Goal: Contribute content: Contribute content

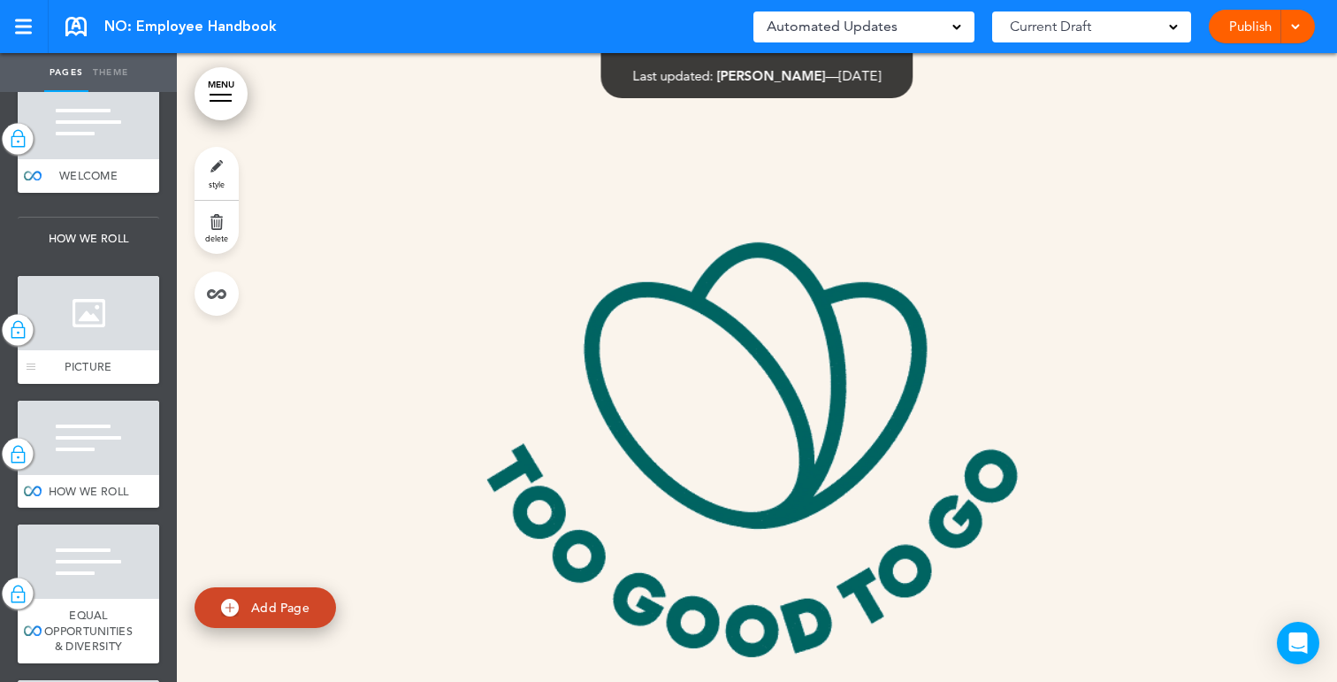
scroll to position [207, 0]
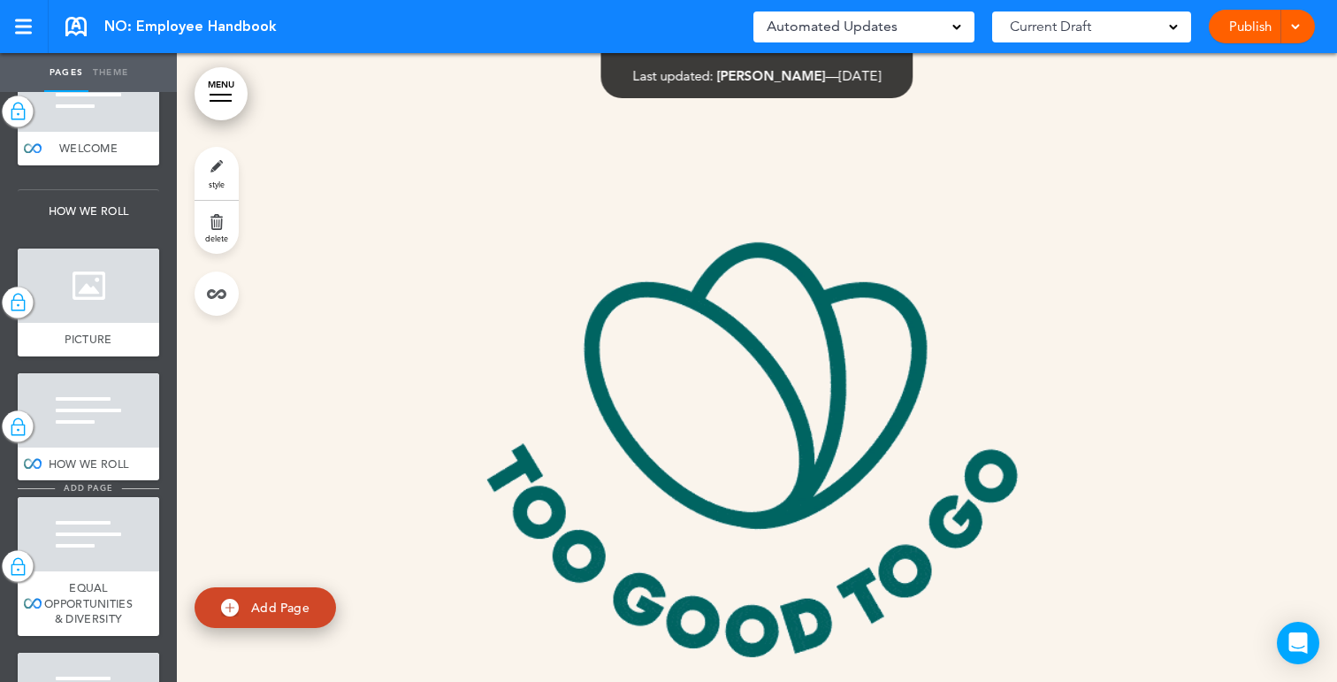
click at [91, 488] on span "add page" at bounding box center [88, 487] width 66 height 11
type input "********"
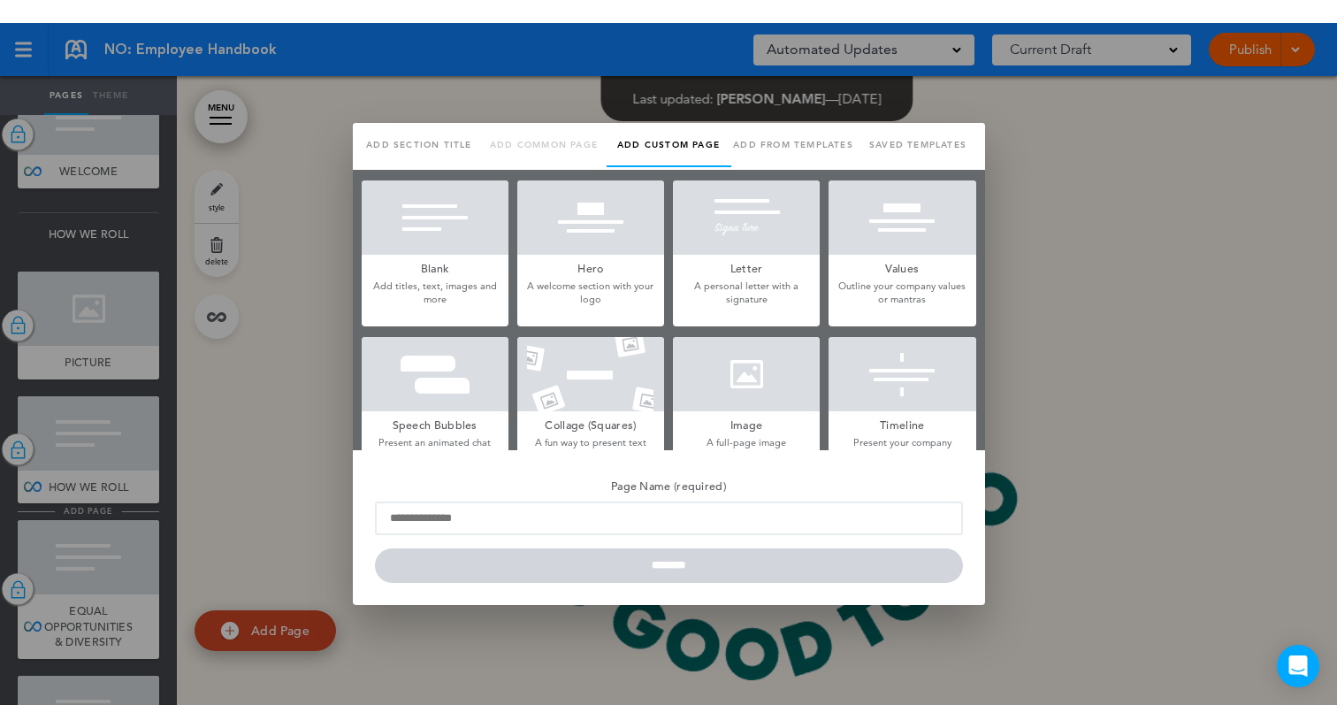
scroll to position [0, 0]
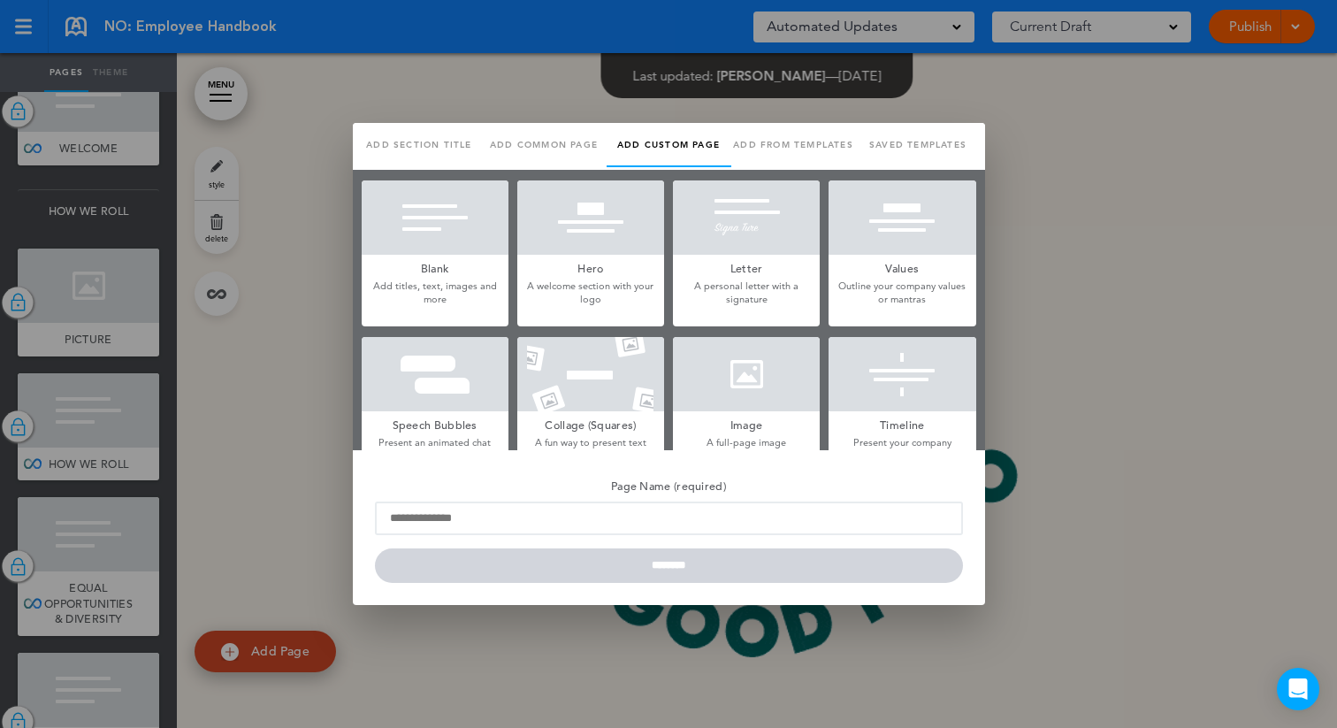
click at [298, 405] on div at bounding box center [668, 364] width 1337 height 728
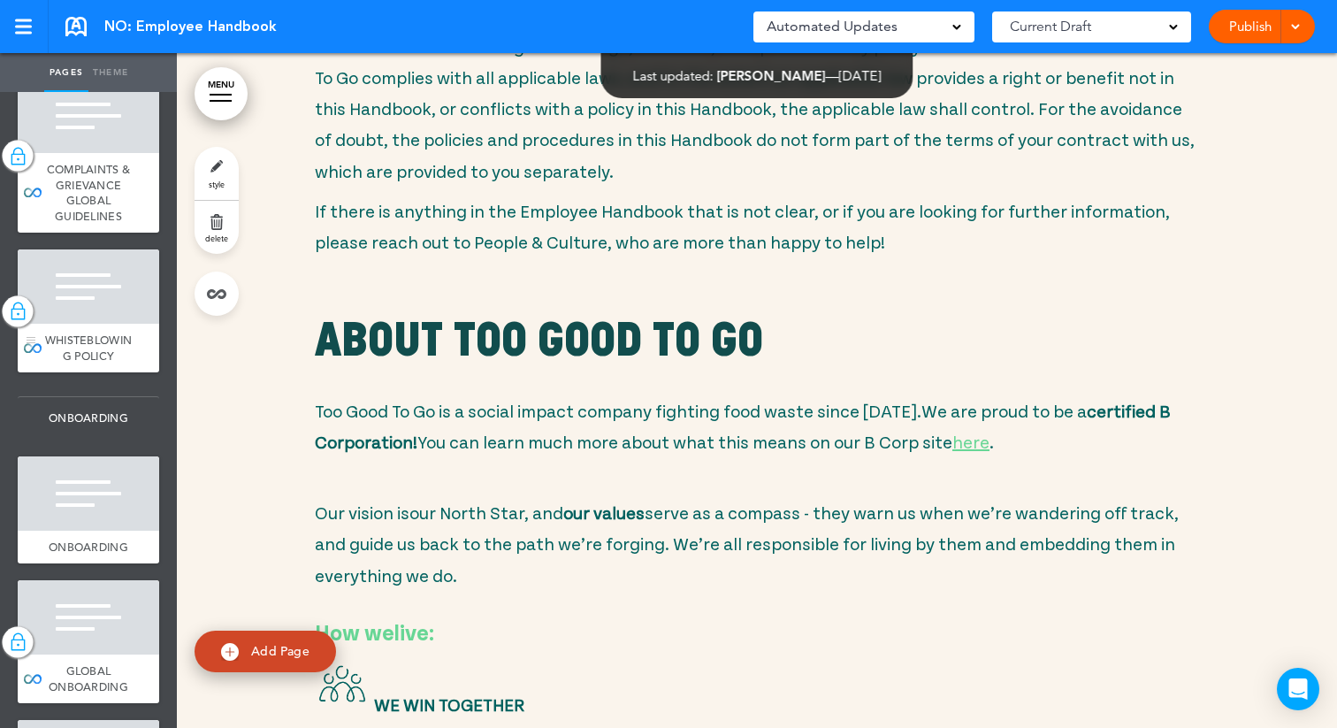
scroll to position [1076, 0]
click at [87, 471] on div at bounding box center [88, 492] width 141 height 74
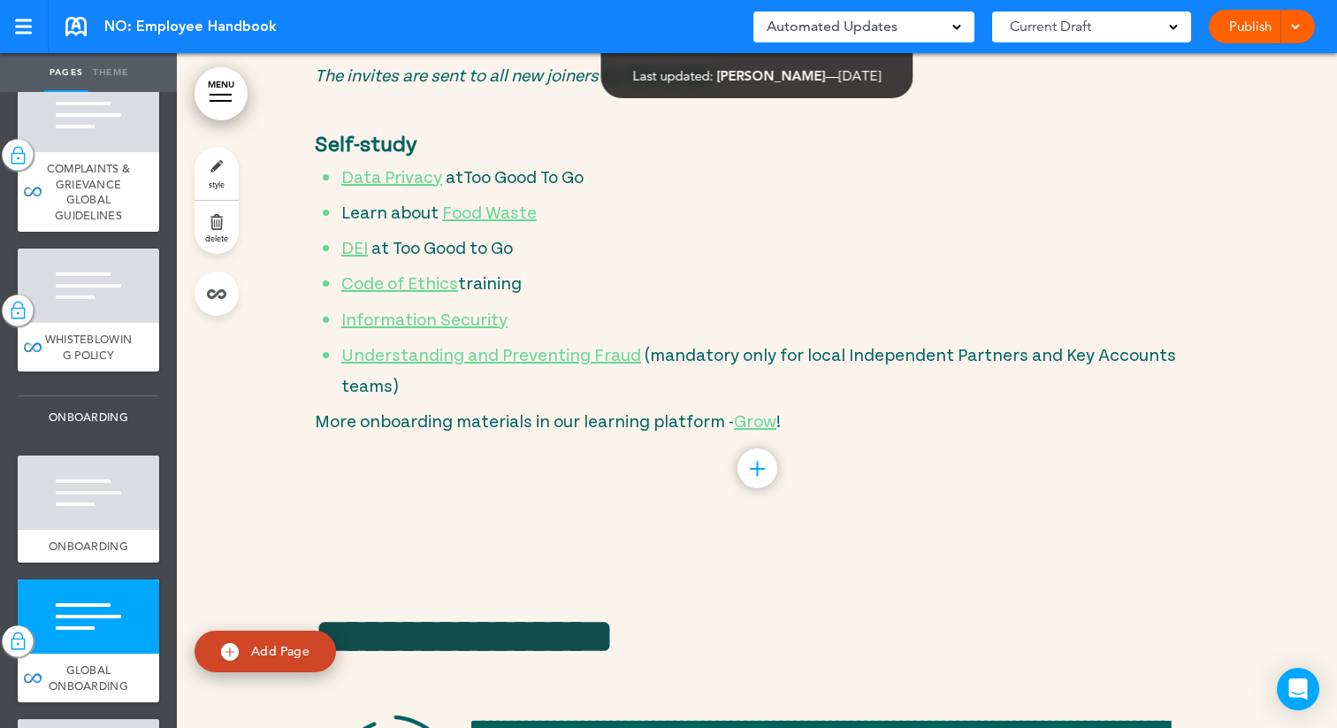
scroll to position [10464, 0]
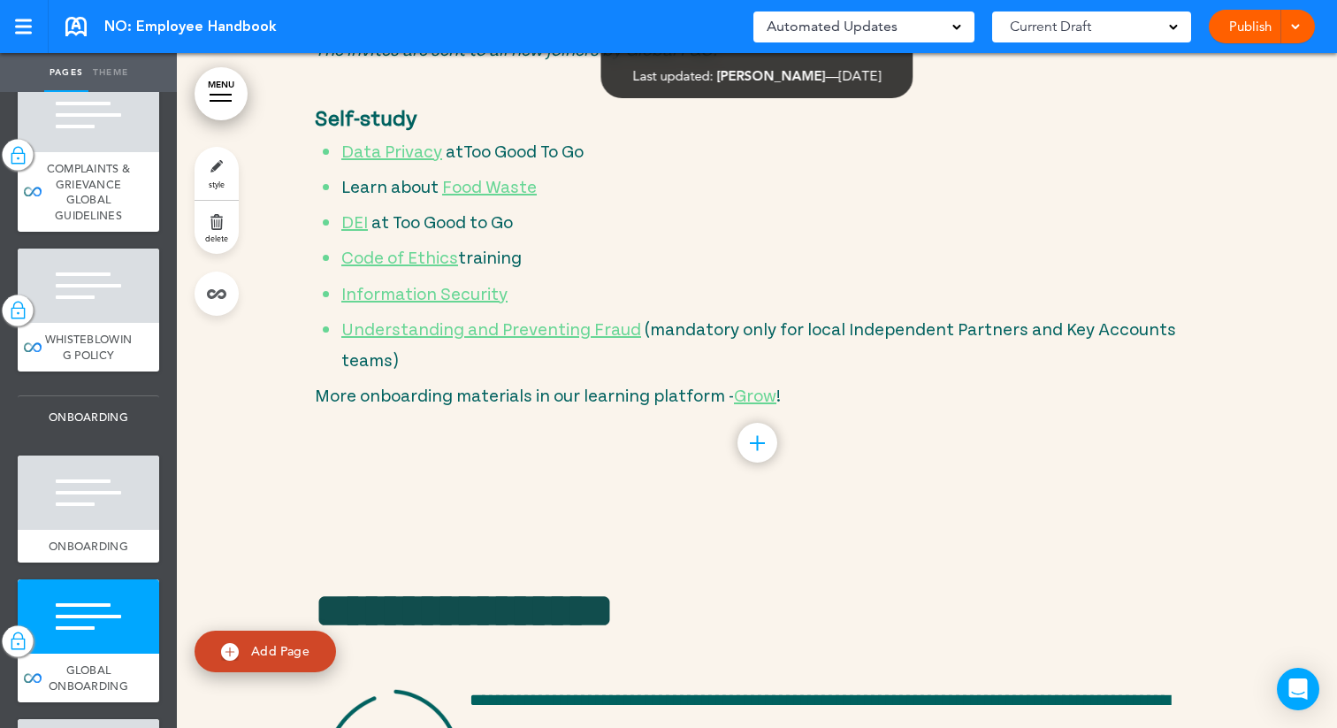
click at [753, 442] on div at bounding box center [757, 443] width 15 height 2
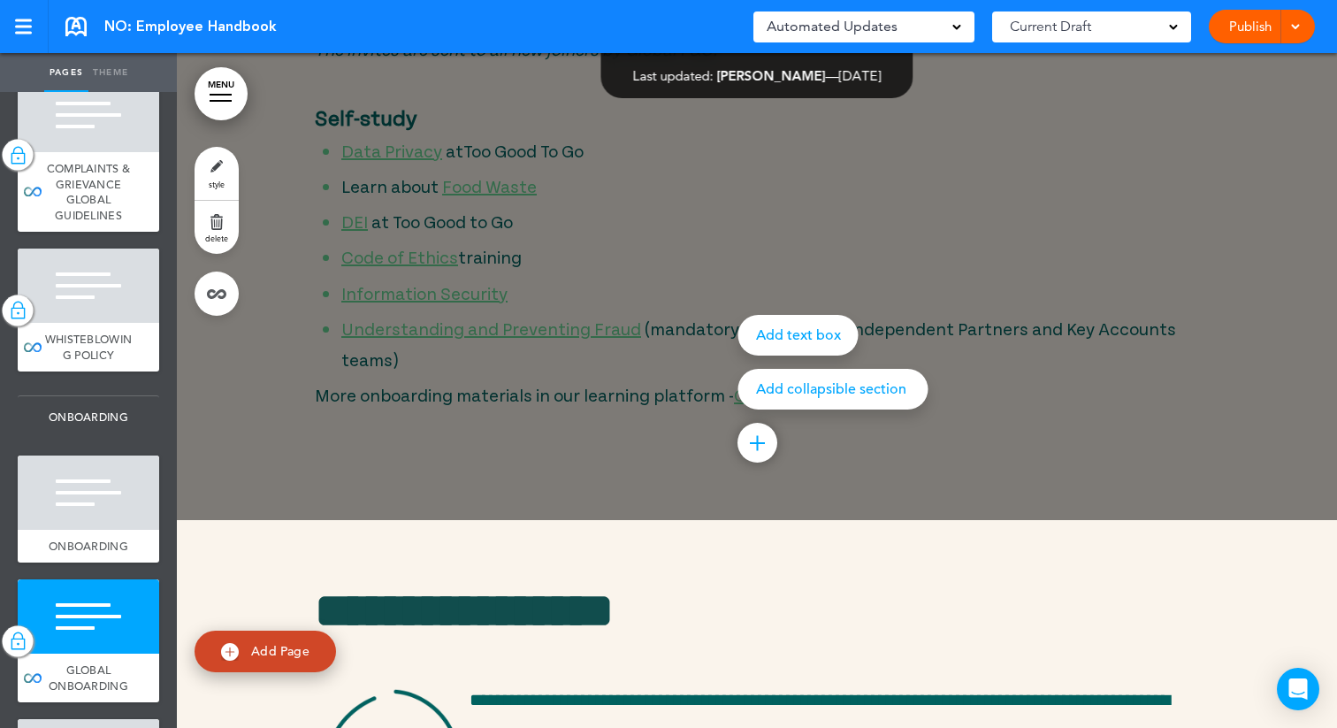
click at [537, 324] on div at bounding box center [845, 364] width 1337 height 728
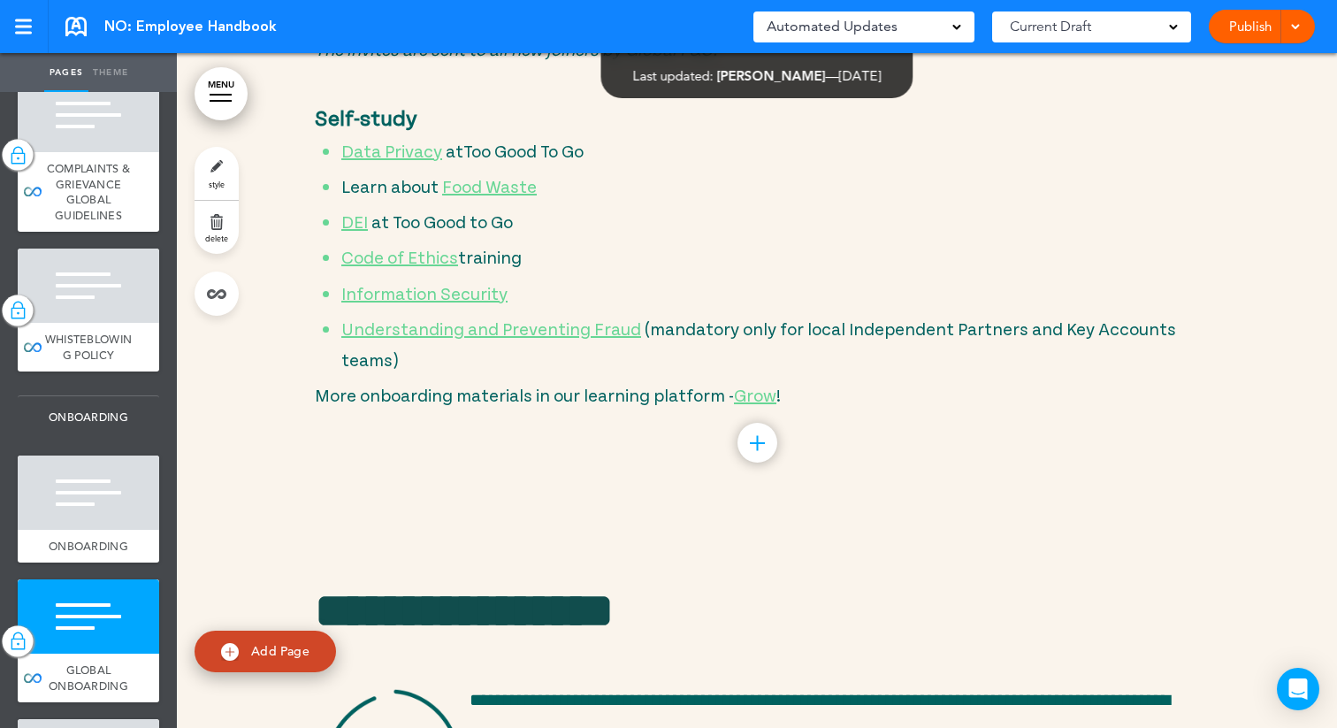
click at [502, 384] on span "More onboarding materials in our learning platform - Grow !" at bounding box center [548, 394] width 466 height 21
click at [539, 384] on span "More onboarding materials in our learning platform - Grow !" at bounding box center [548, 394] width 466 height 21
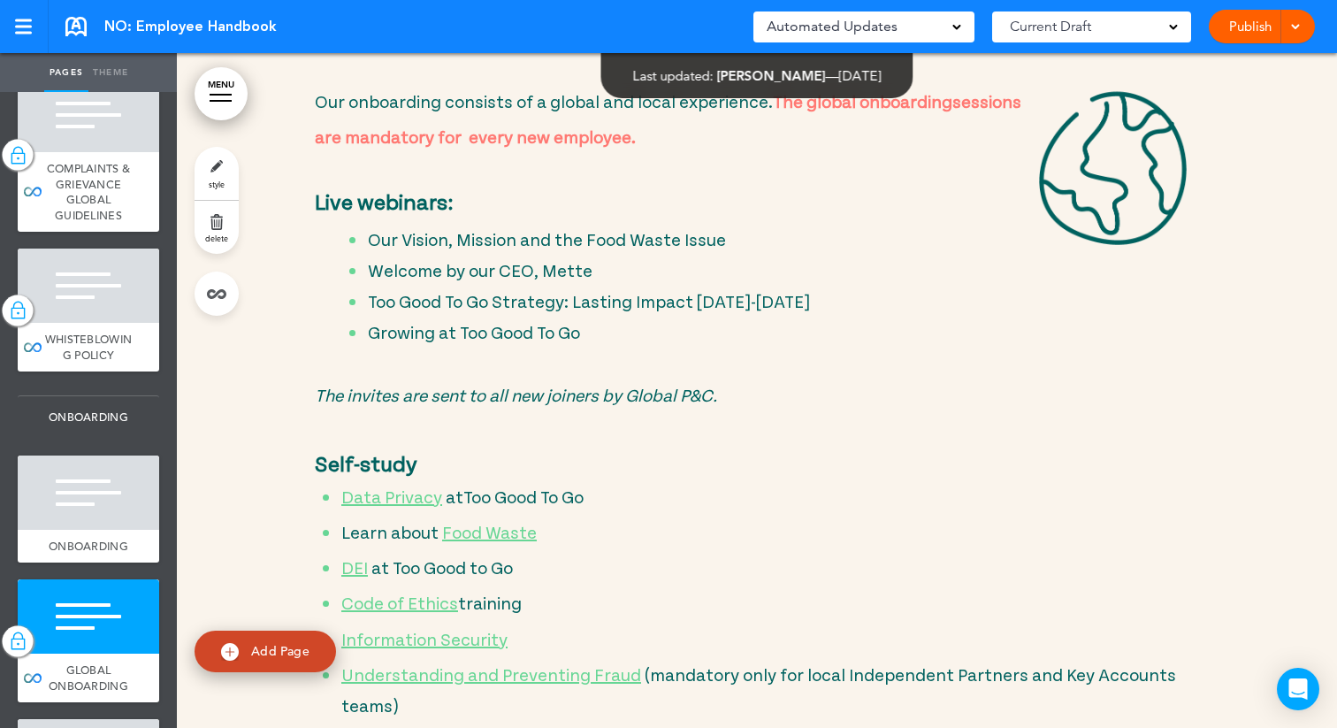
scroll to position [10169, 0]
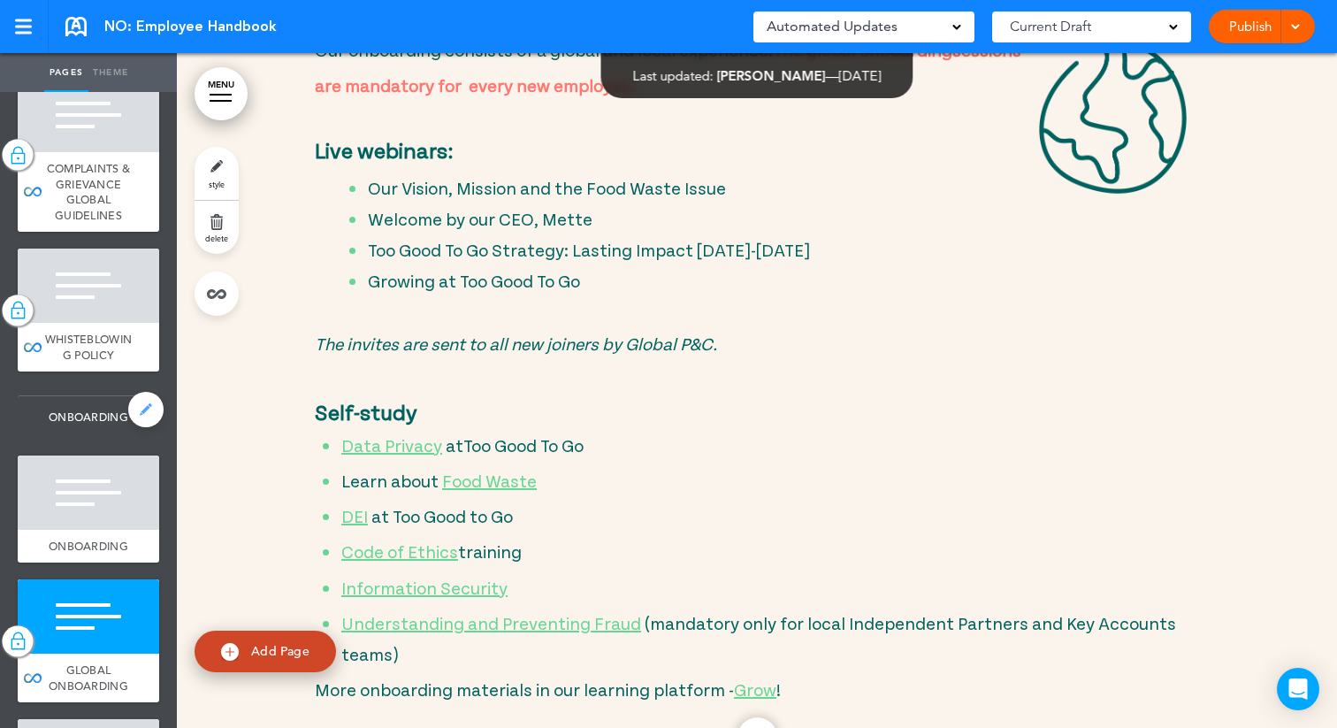
click at [145, 416] on link at bounding box center [145, 409] width 35 height 35
type input "**********"
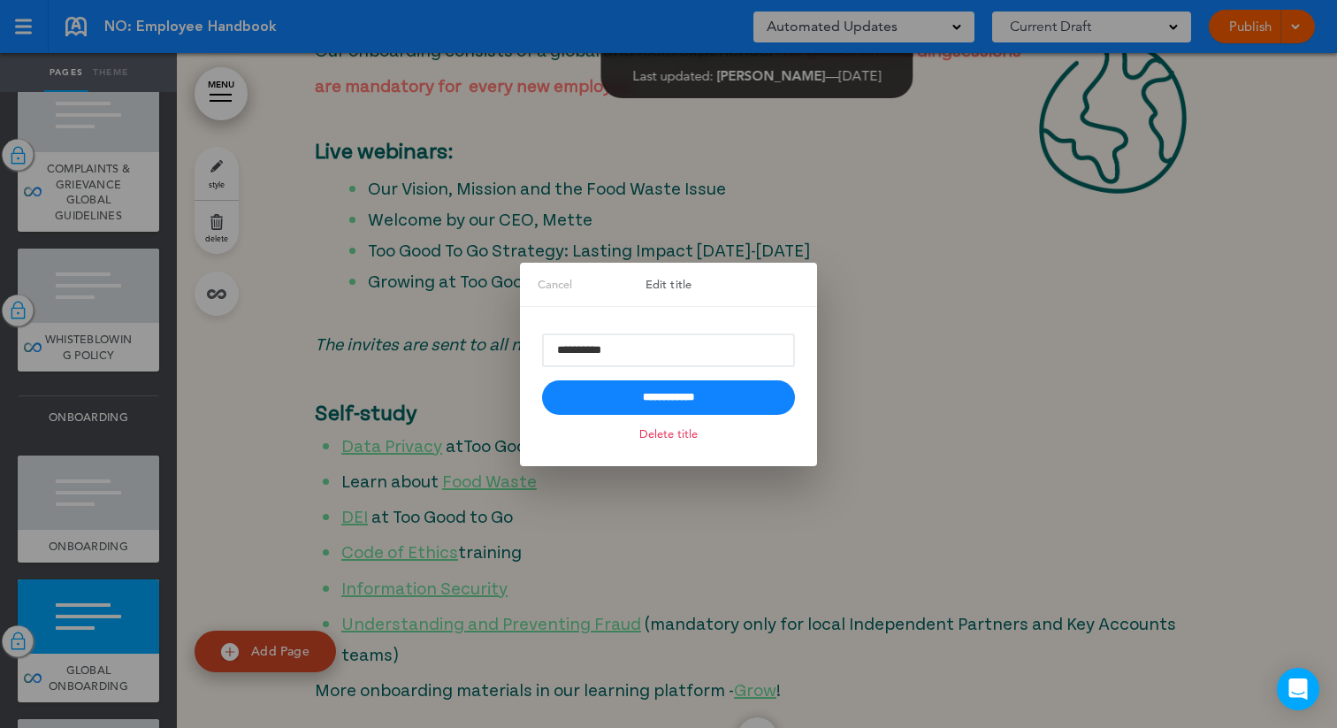
click at [485, 527] on div at bounding box center [668, 364] width 1337 height 728
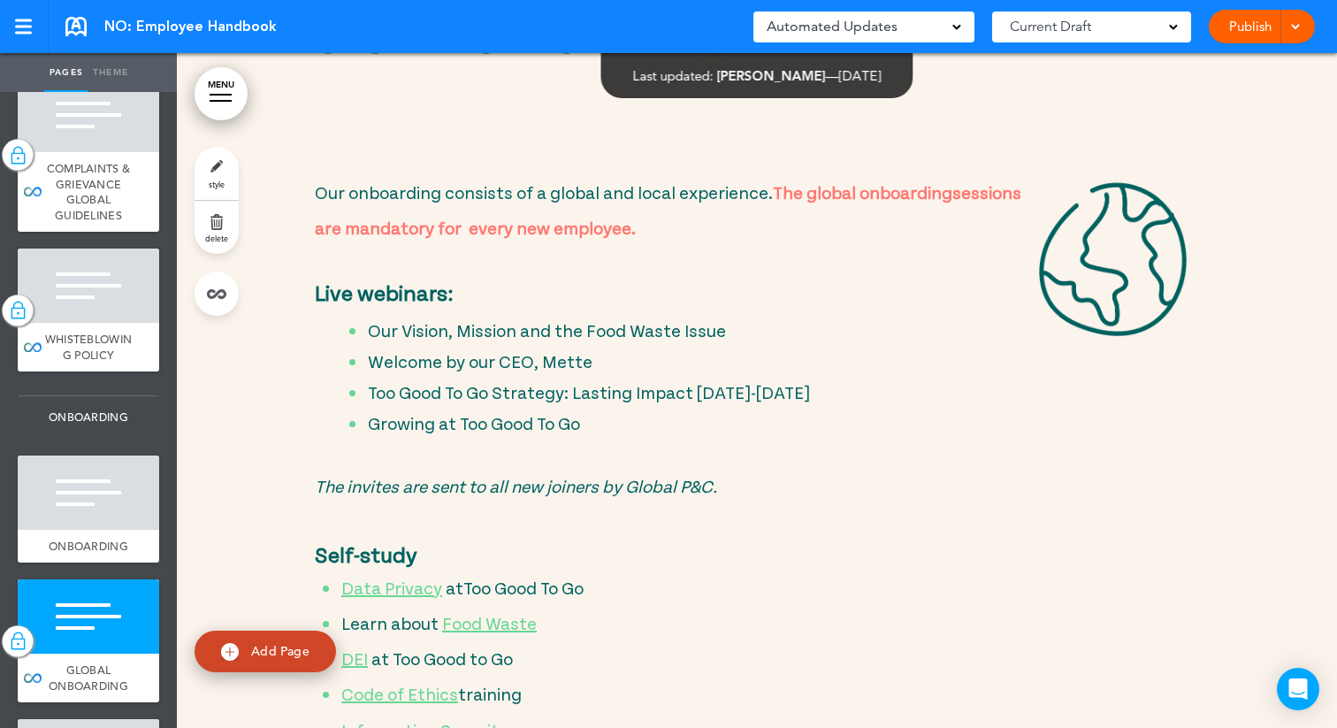
scroll to position [10023, 0]
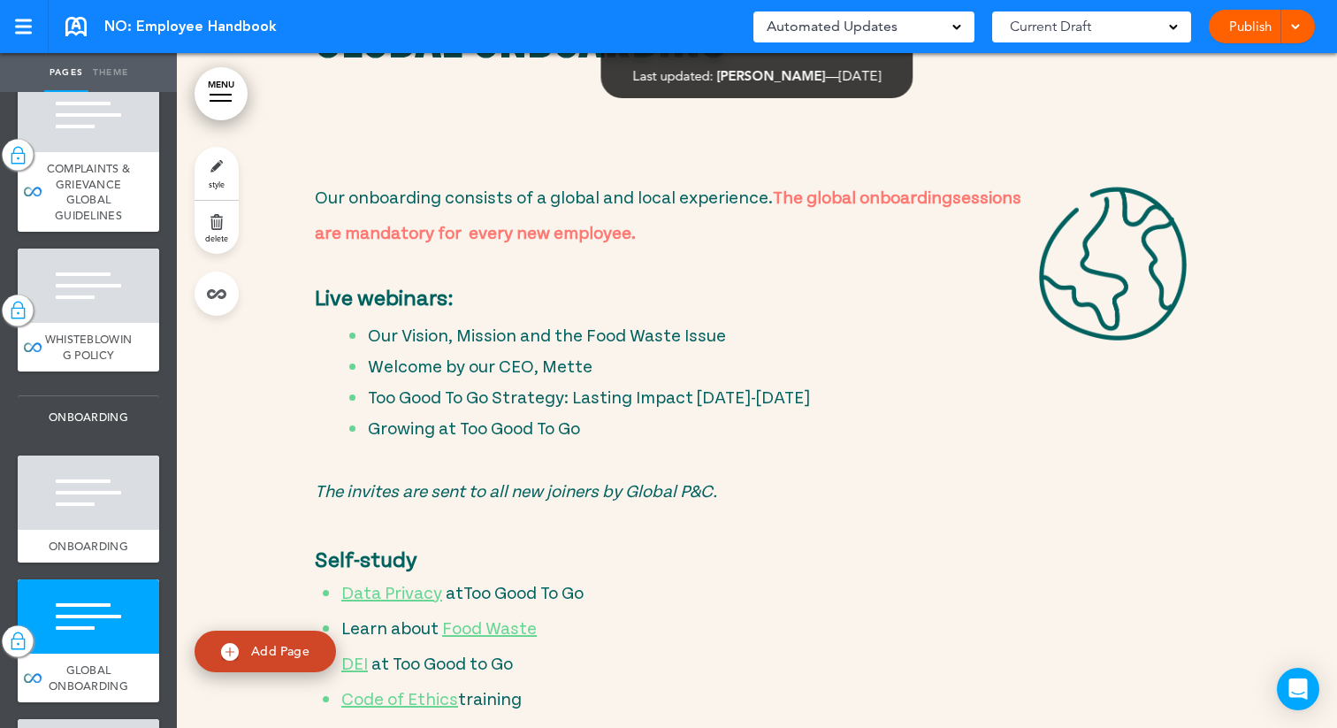
click at [219, 171] on link "style" at bounding box center [216, 173] width 44 height 53
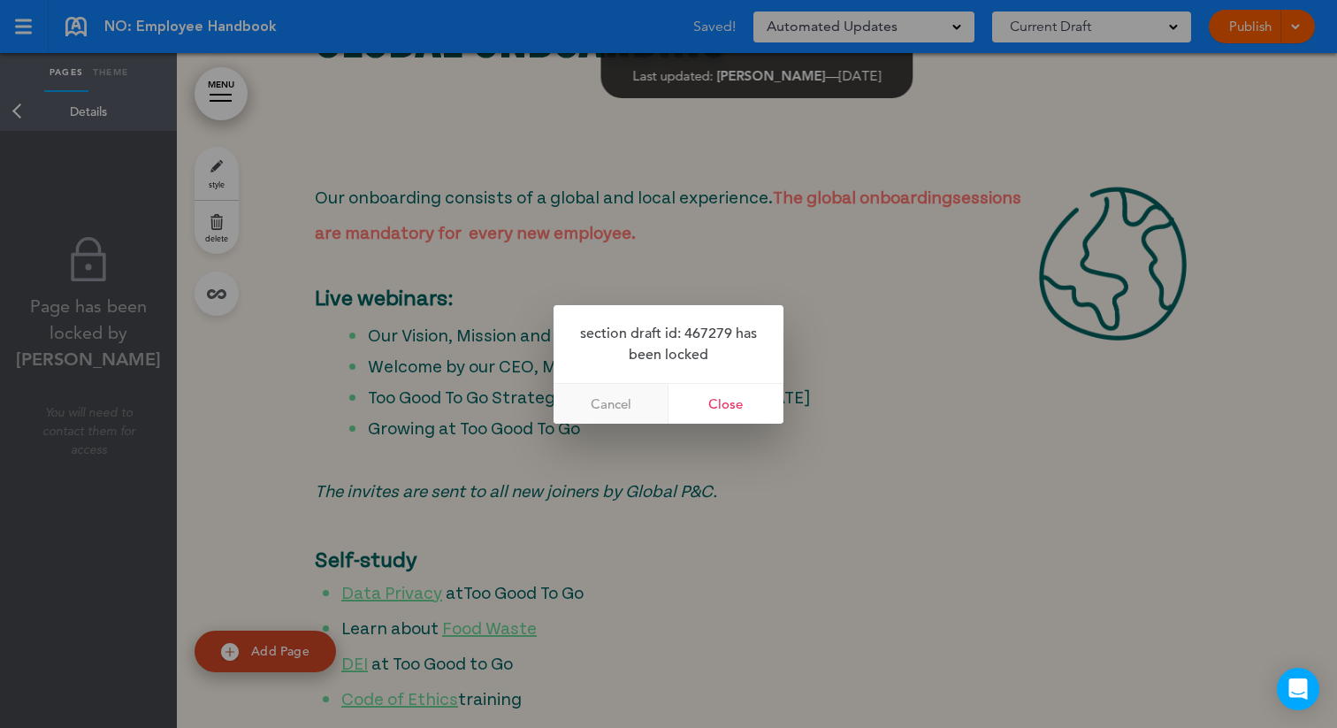
click at [620, 411] on link "Cancel" at bounding box center [610, 404] width 115 height 40
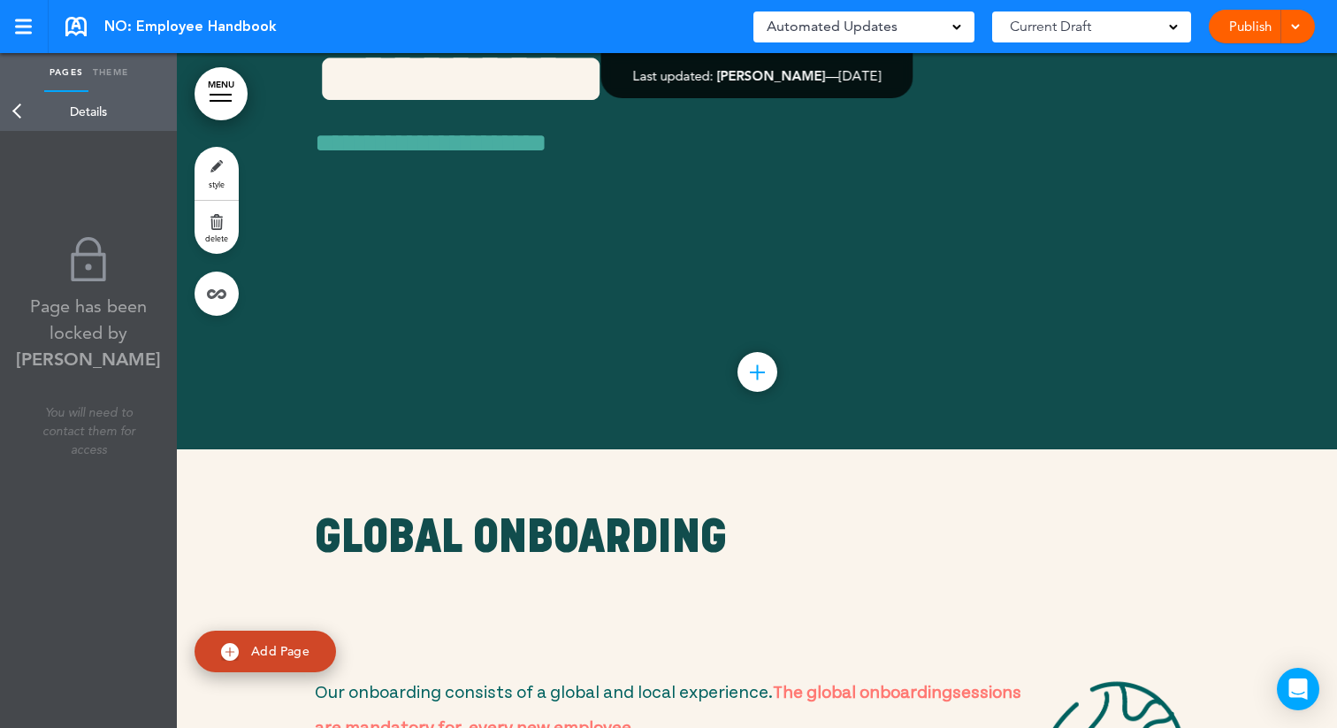
scroll to position [9555, 0]
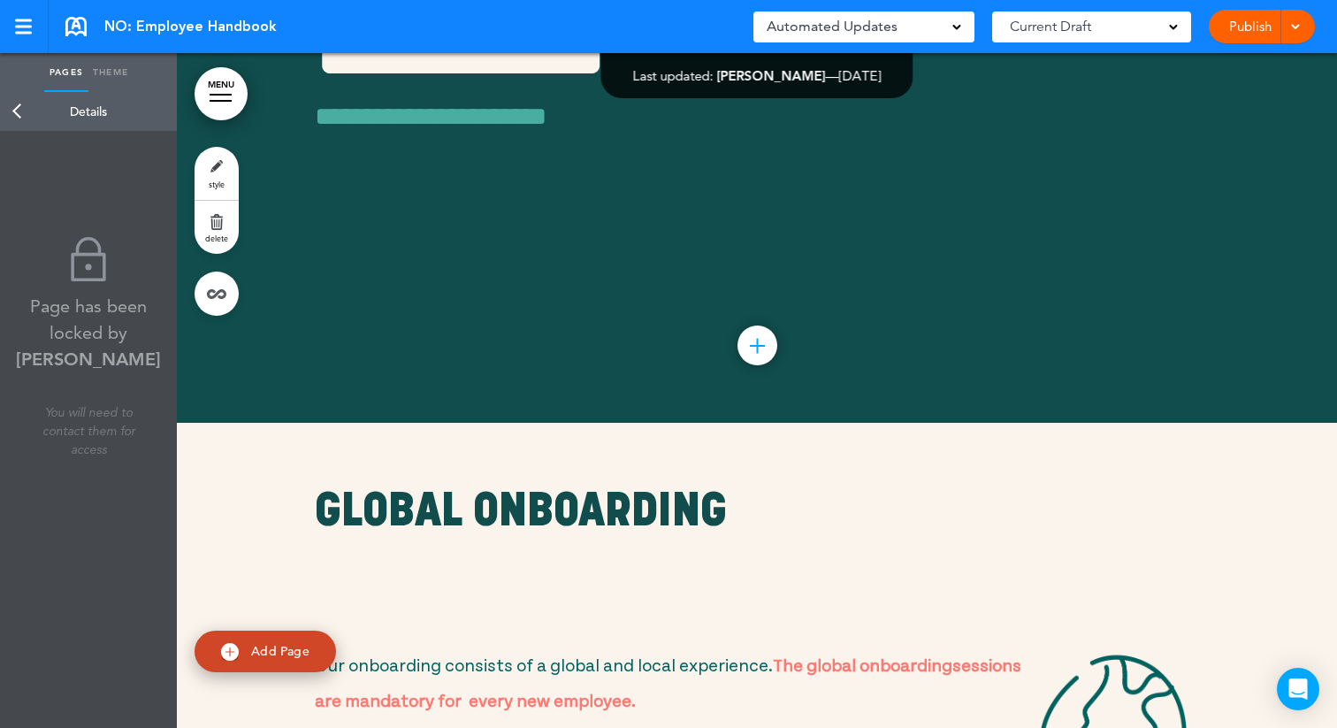
click at [833, 644] on p "Our onboarding consists of a global and local experience. The global onboarding…" at bounding box center [757, 679] width 884 height 71
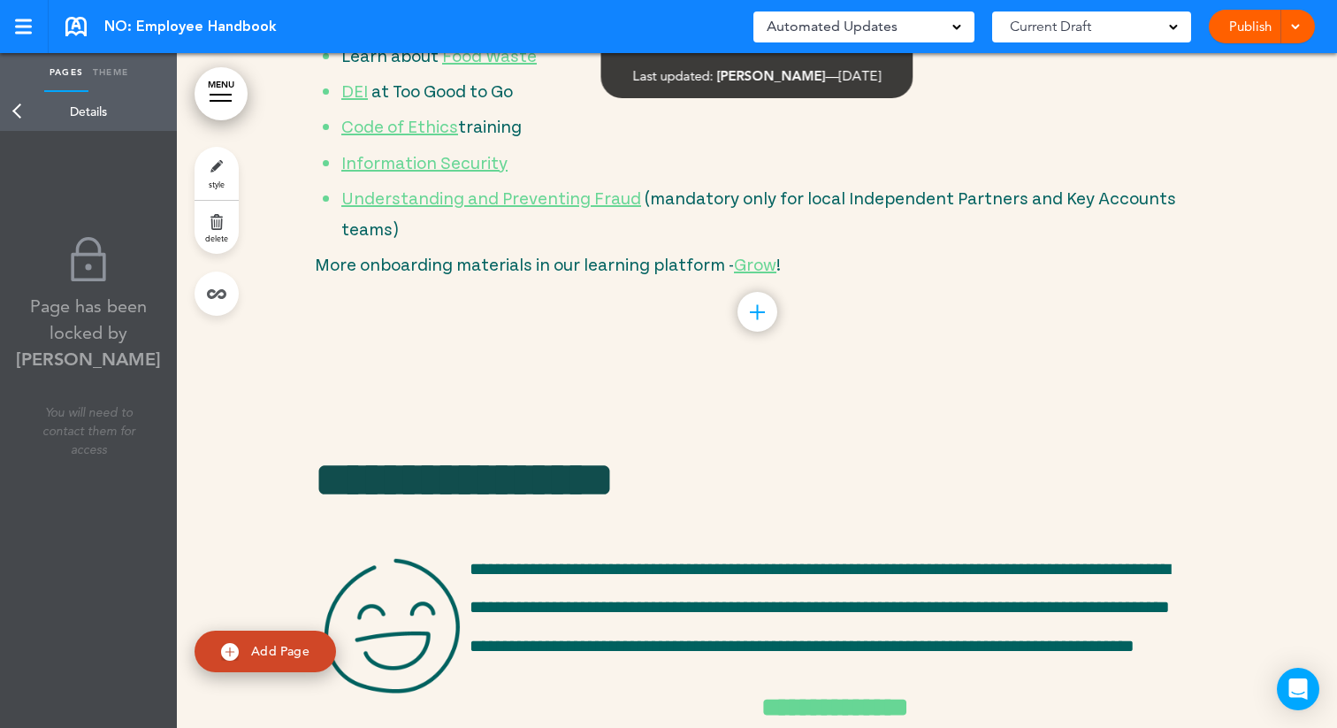
scroll to position [10604, 0]
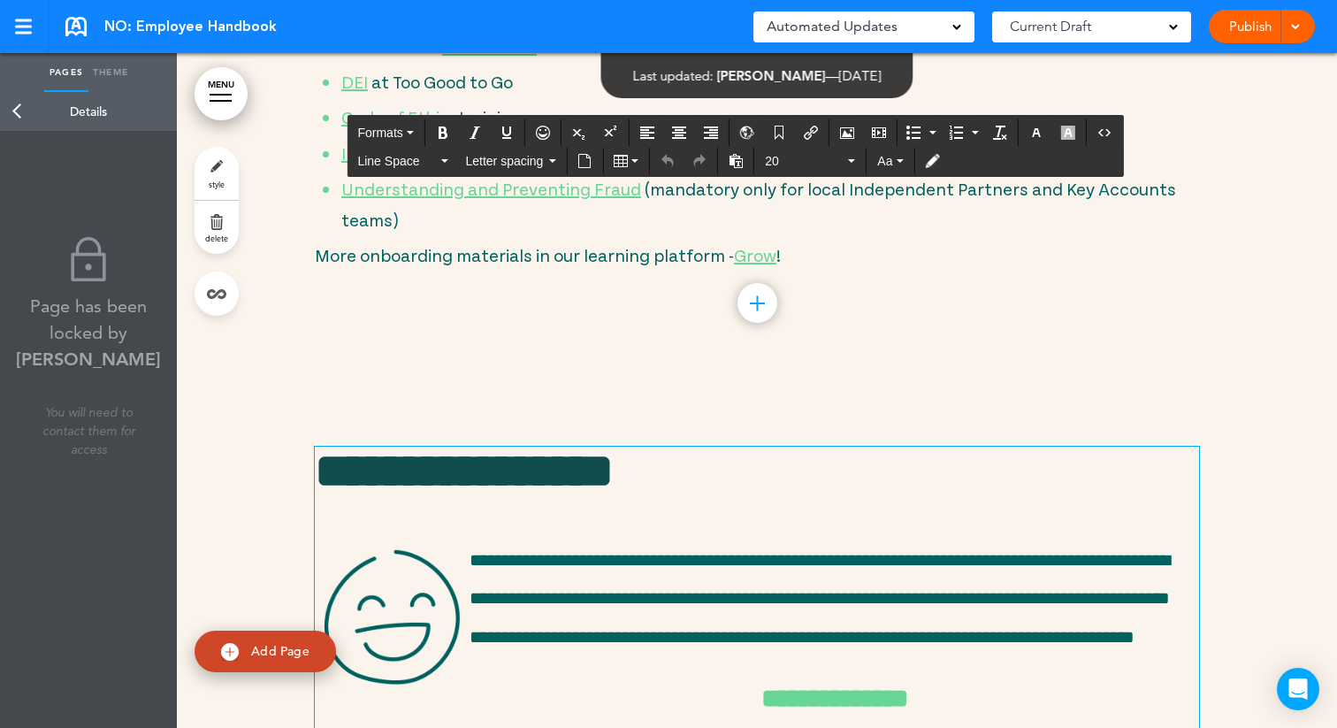
click at [729, 551] on span "**********" at bounding box center [819, 598] width 700 height 94
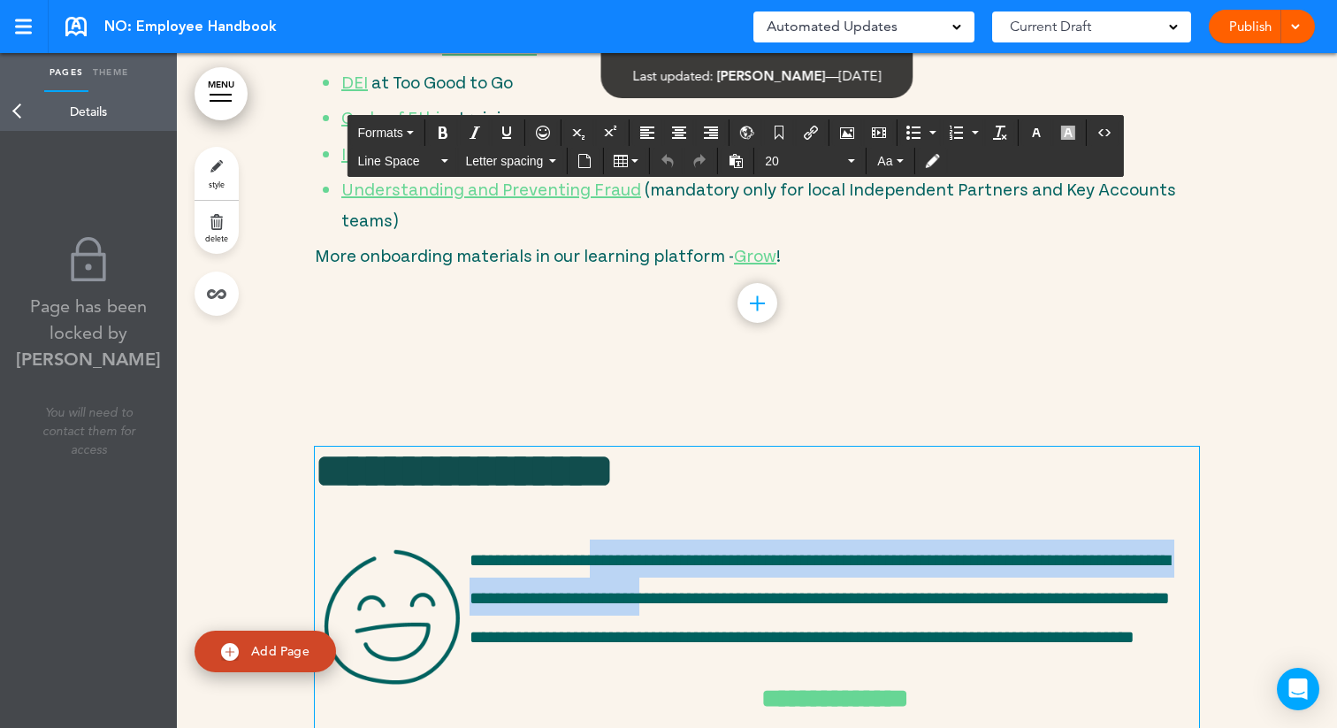
drag, startPoint x: 588, startPoint y: 461, endPoint x: 697, endPoint y: 509, distance: 118.8
click at [697, 551] on span "**********" at bounding box center [819, 598] width 700 height 94
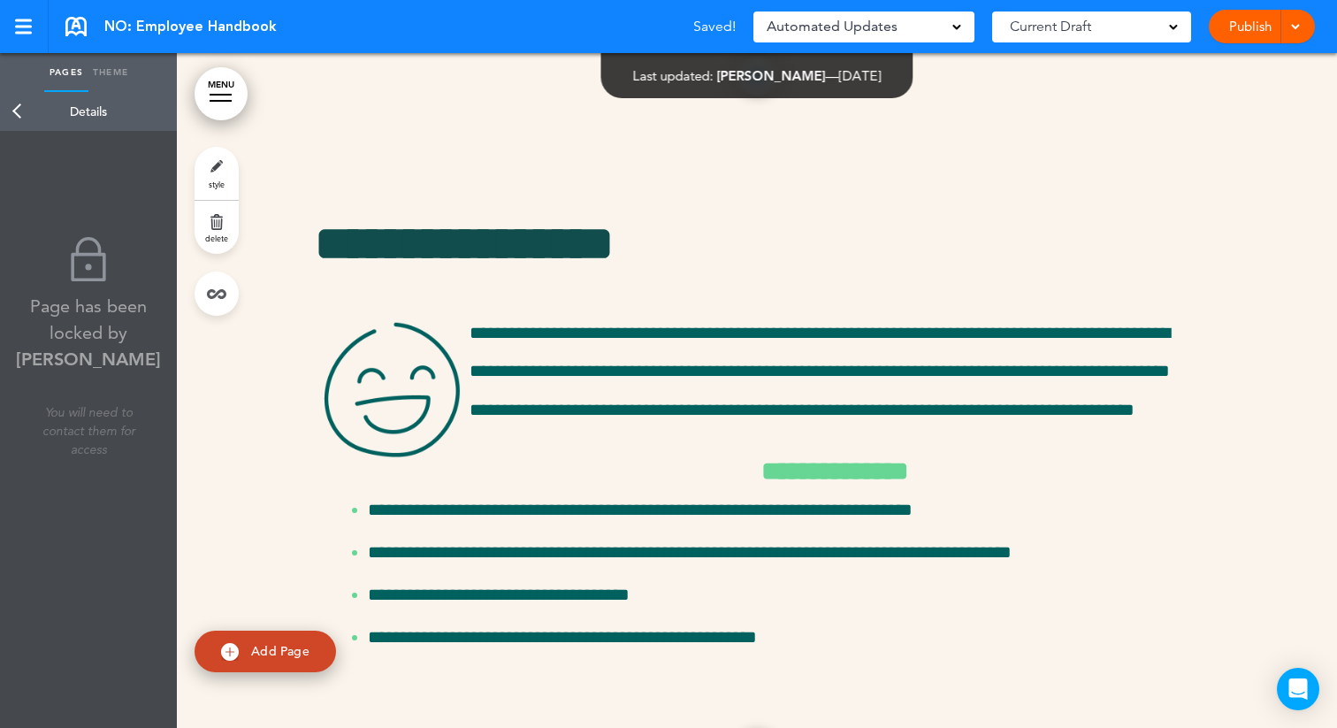
scroll to position [10836, 0]
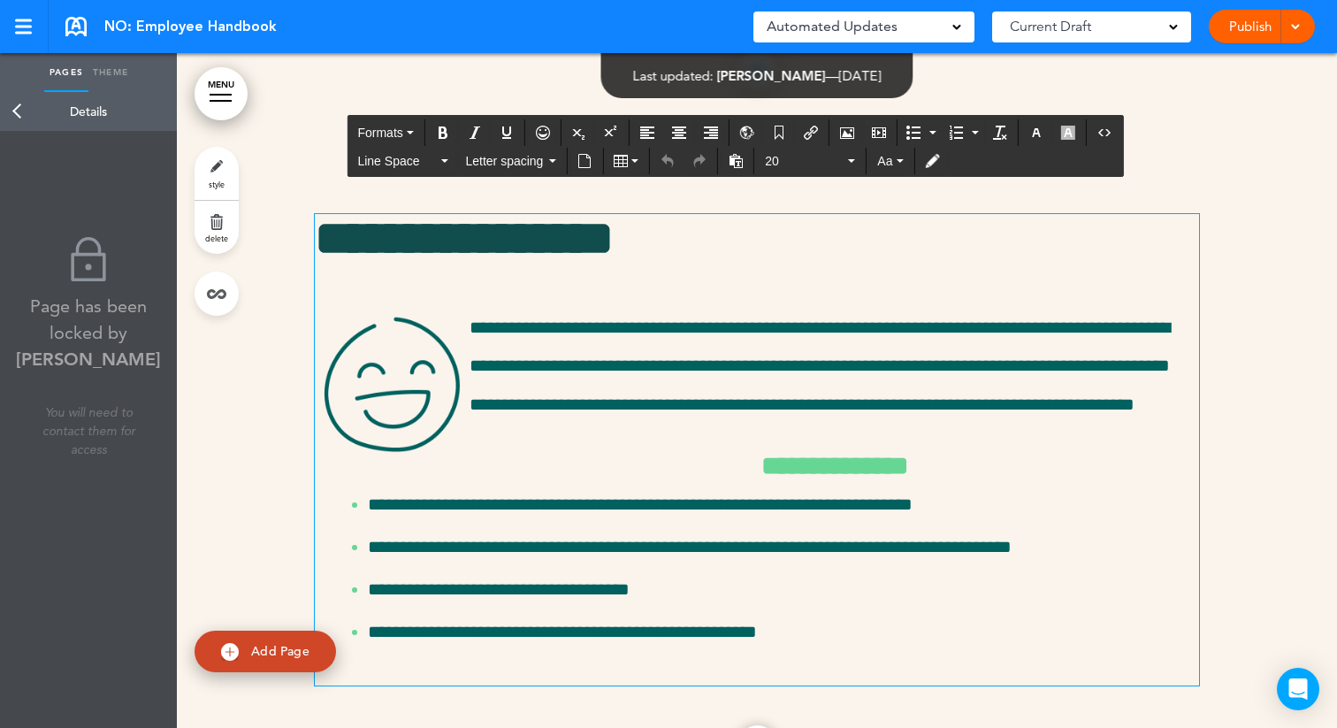
click at [513, 307] on p "**********" at bounding box center [757, 364] width 884 height 115
click at [514, 423] on div "**********" at bounding box center [757, 449] width 884 height 471
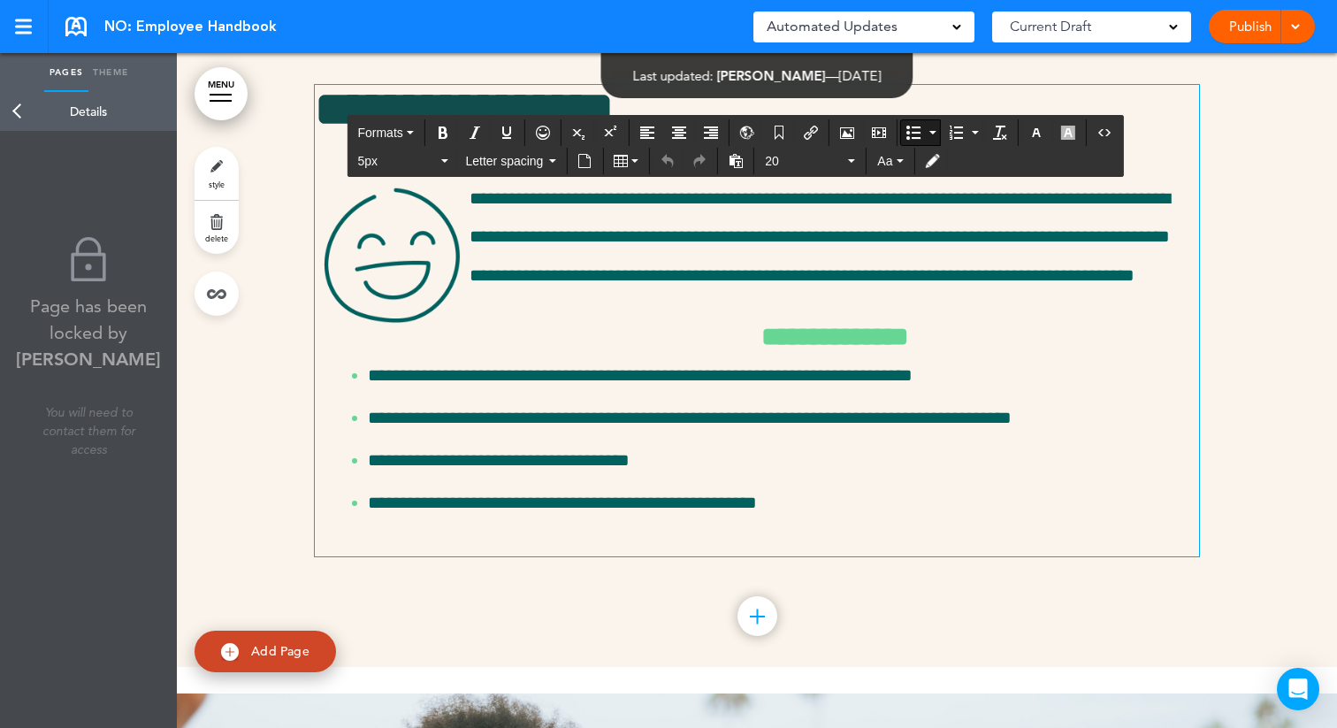
scroll to position [10973, 0]
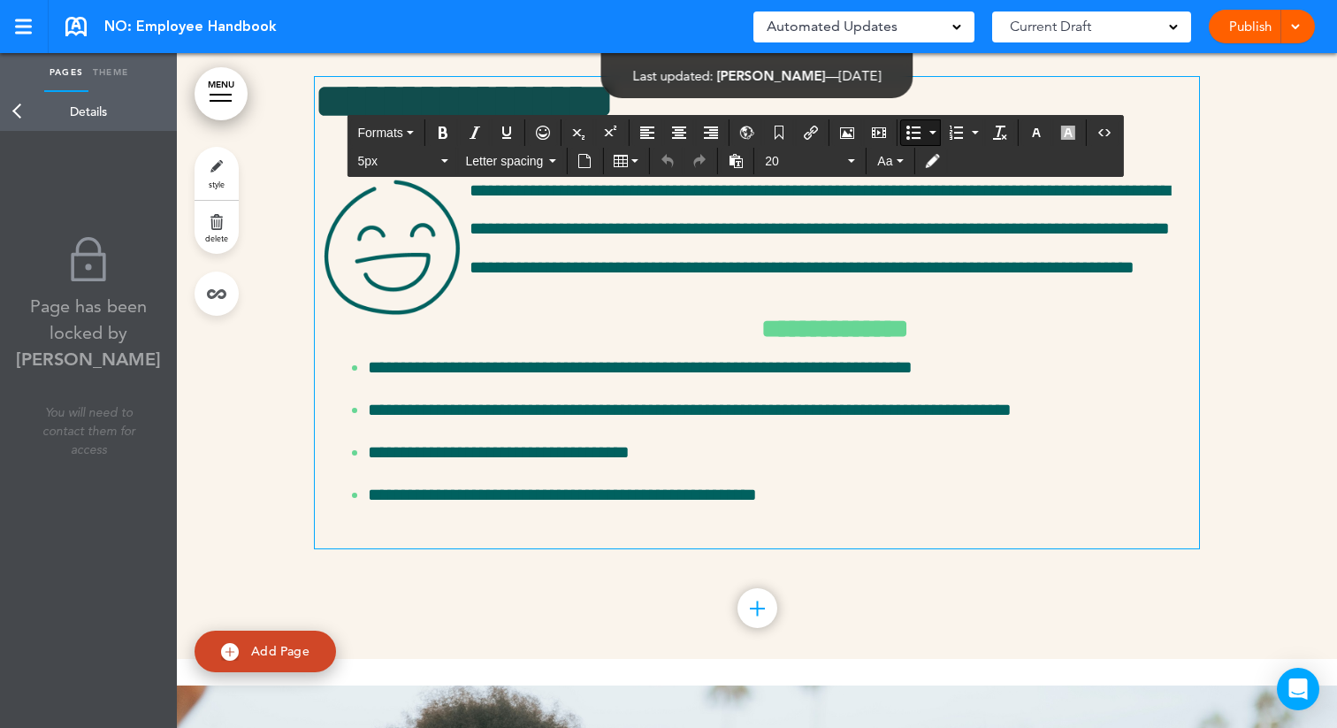
click at [751, 607] on div at bounding box center [757, 608] width 15 height 2
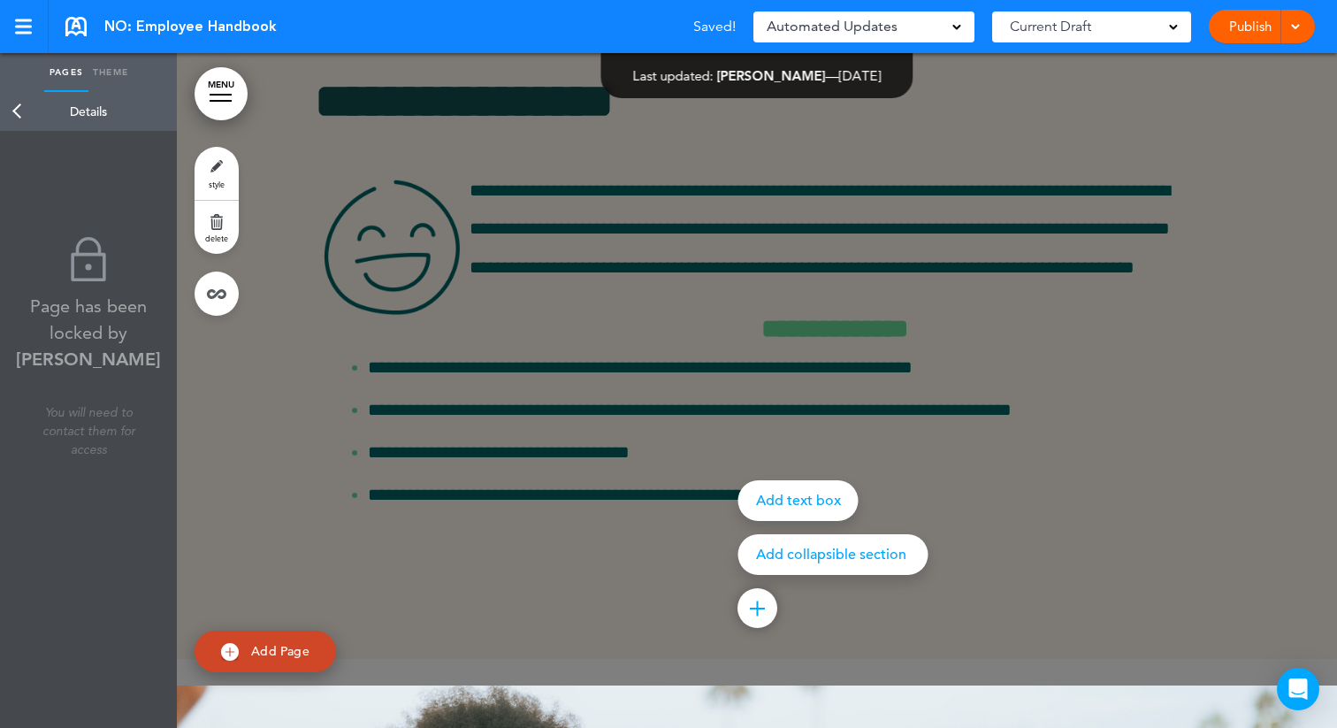
click at [617, 500] on div at bounding box center [845, 364] width 1337 height 728
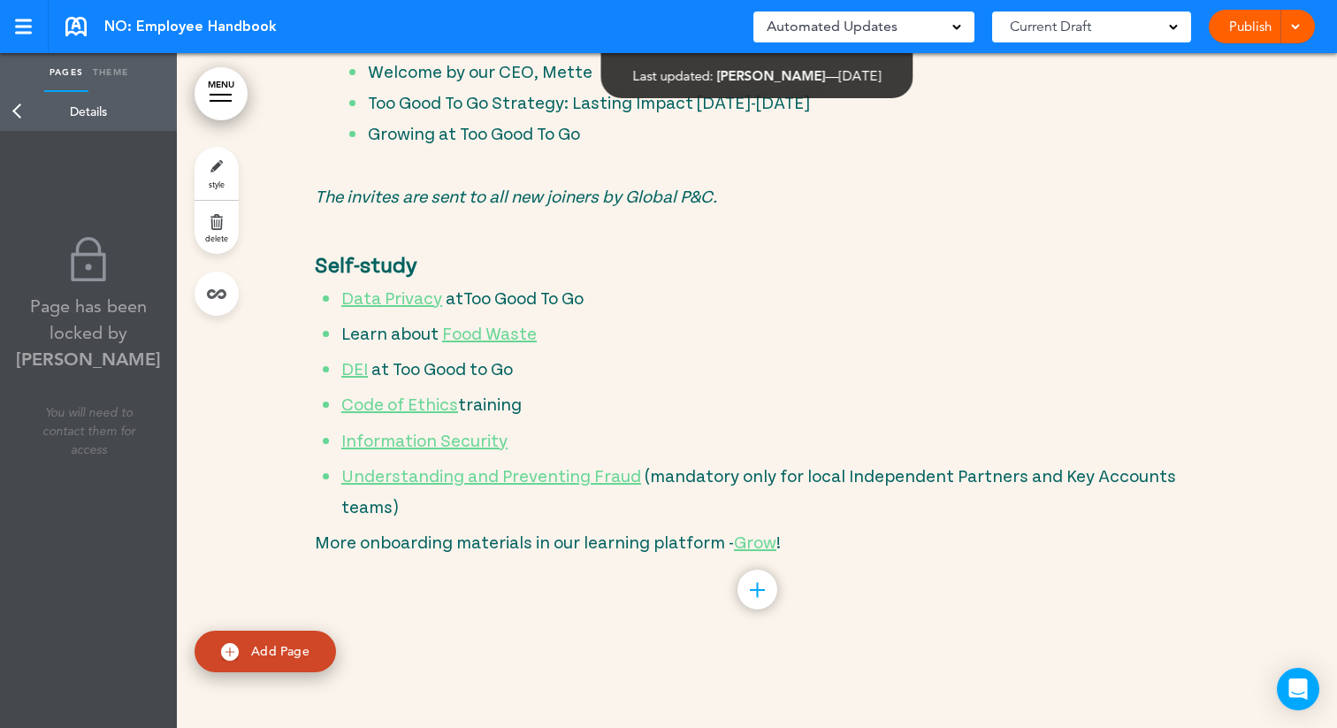
scroll to position [10293, 0]
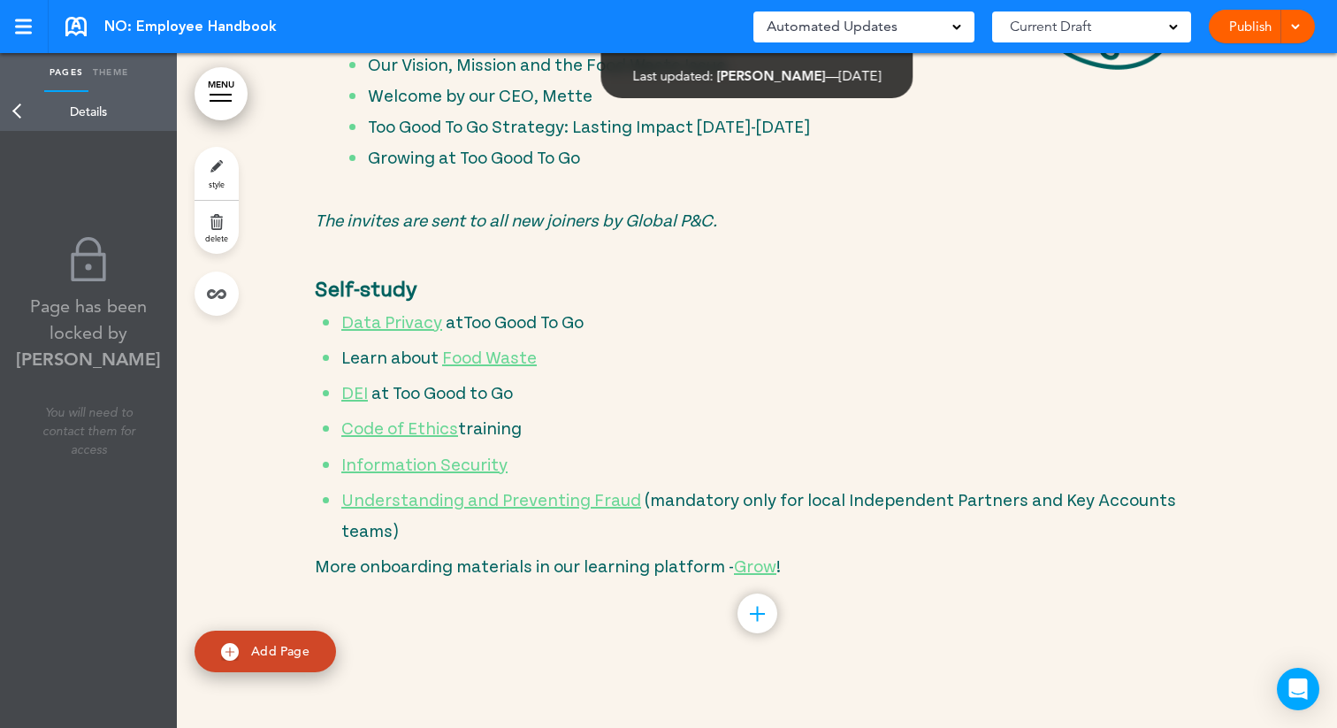
click at [751, 593] on div at bounding box center [757, 613] width 40 height 40
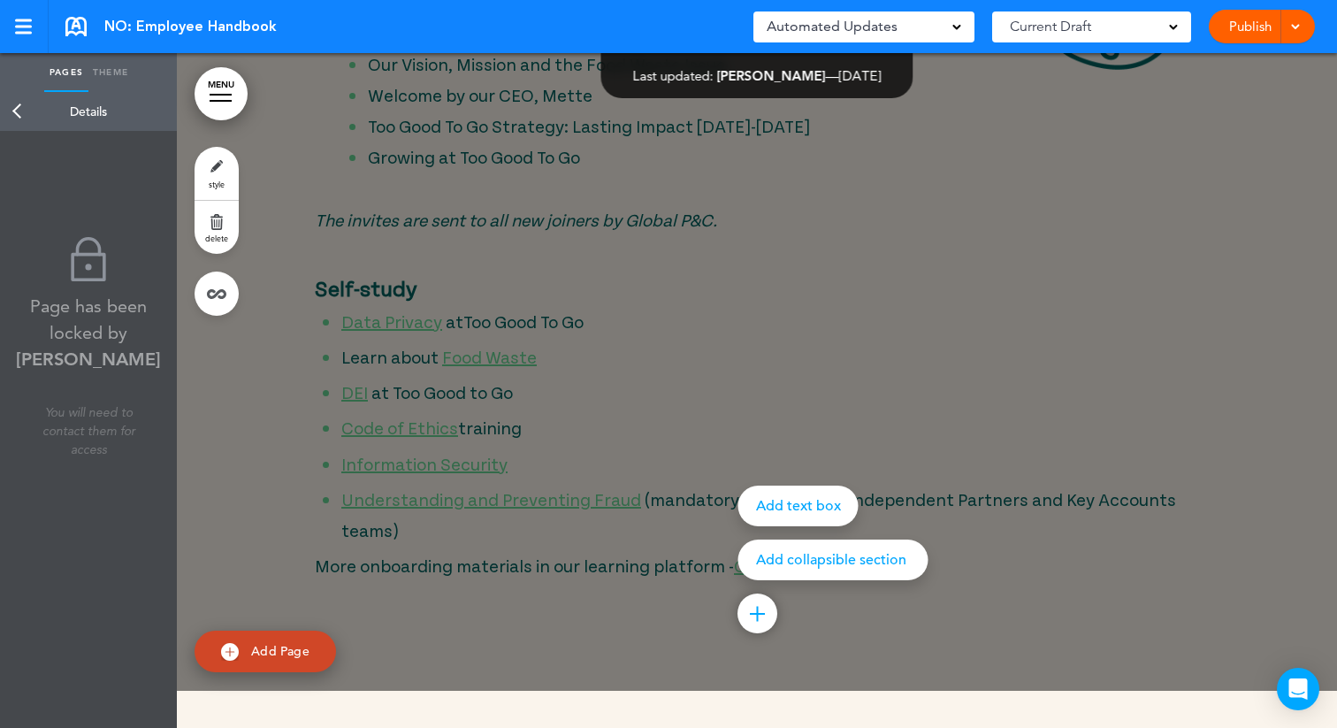
click at [788, 485] on div "Add text box" at bounding box center [798, 505] width 120 height 41
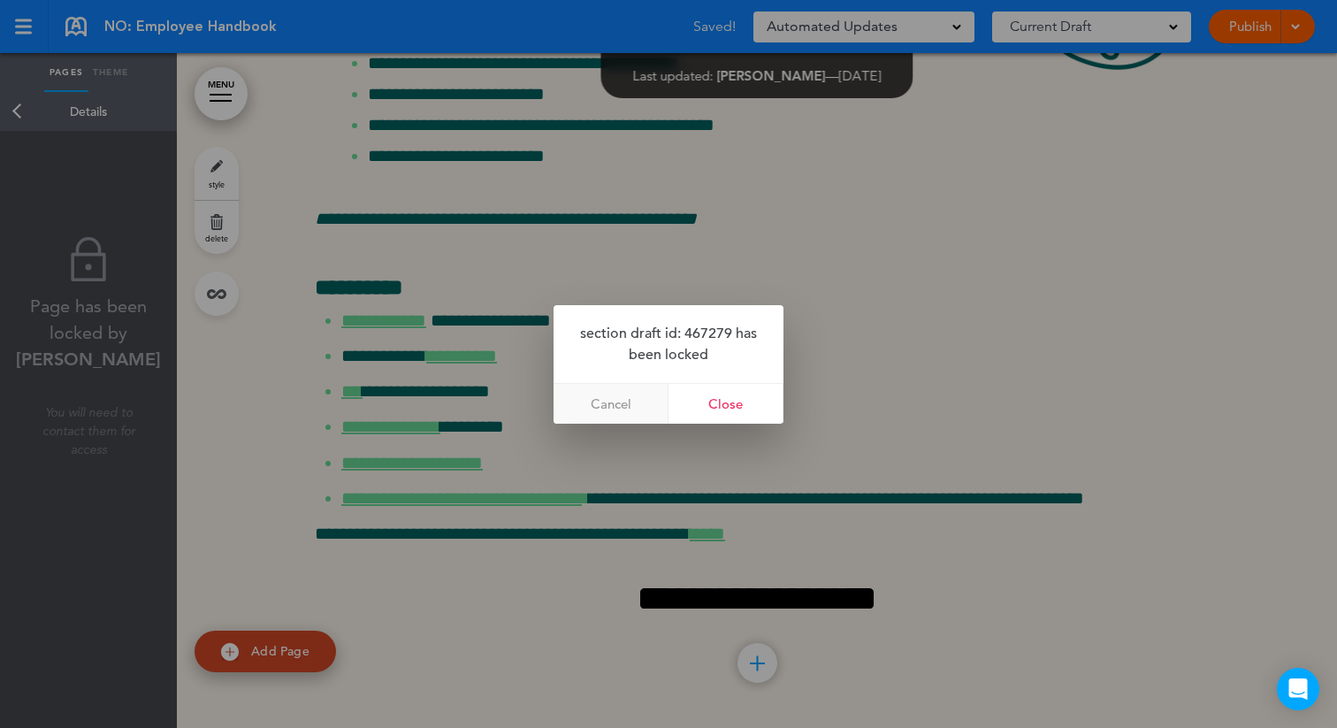
click at [603, 404] on link "Cancel" at bounding box center [610, 404] width 115 height 40
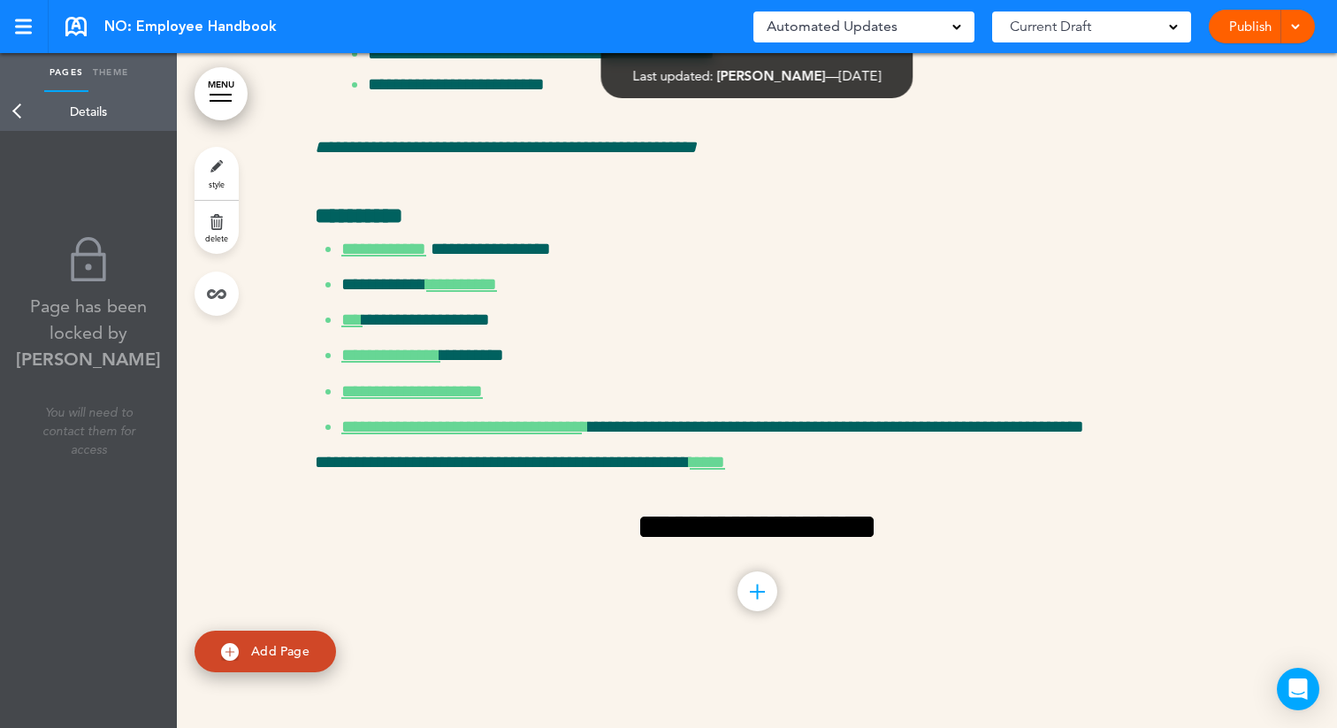
scroll to position [10383, 0]
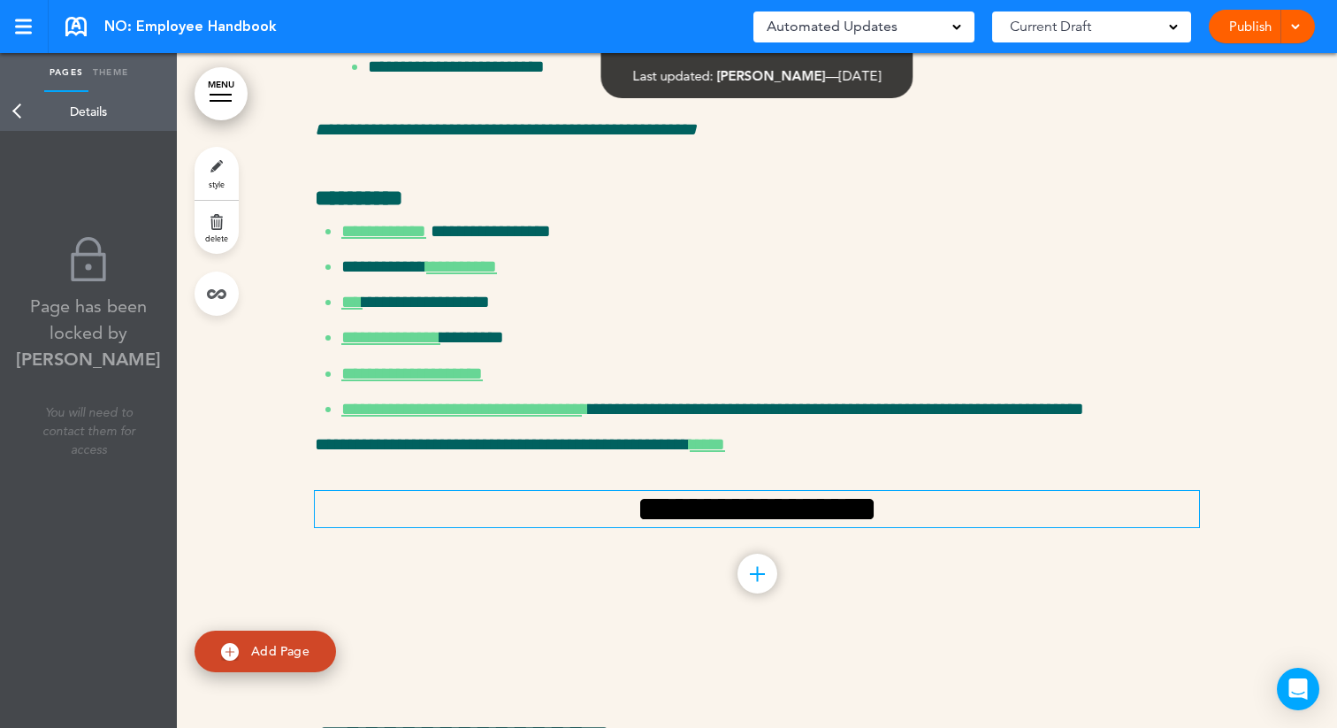
click at [996, 491] on h2 "**********" at bounding box center [757, 509] width 884 height 36
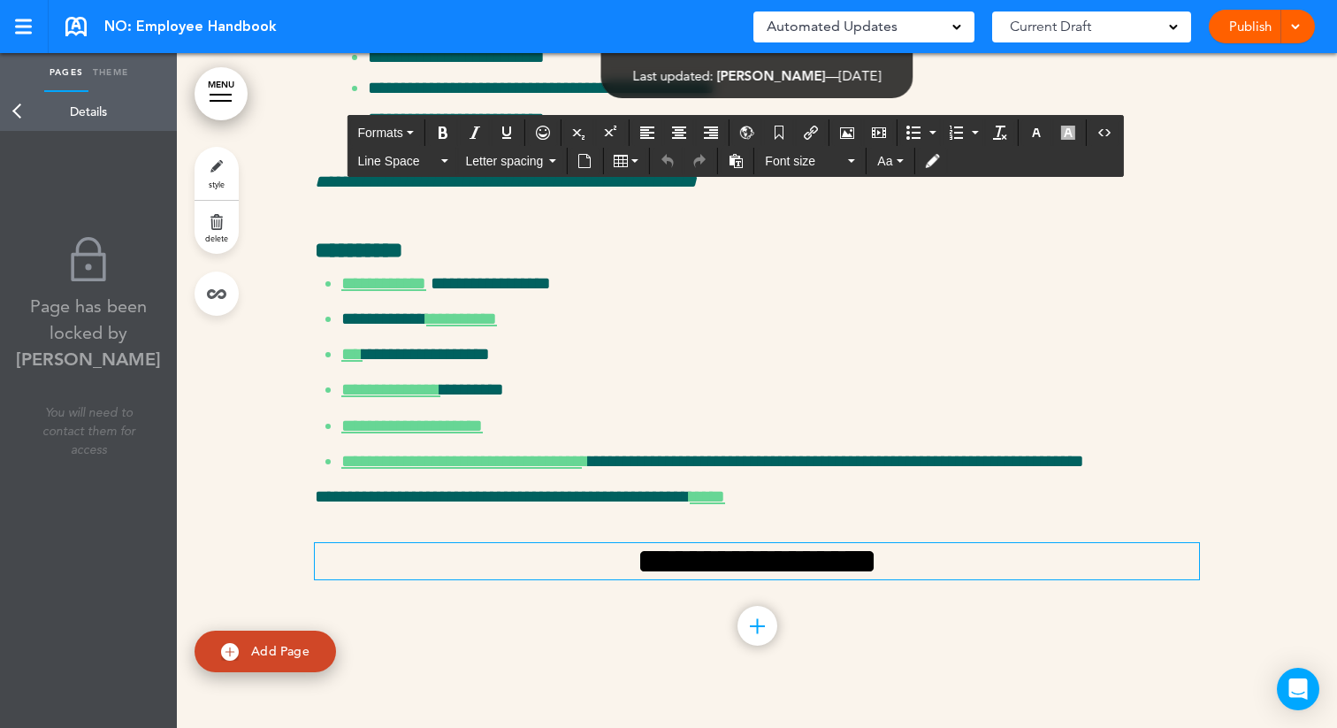
scroll to position [10297, 0]
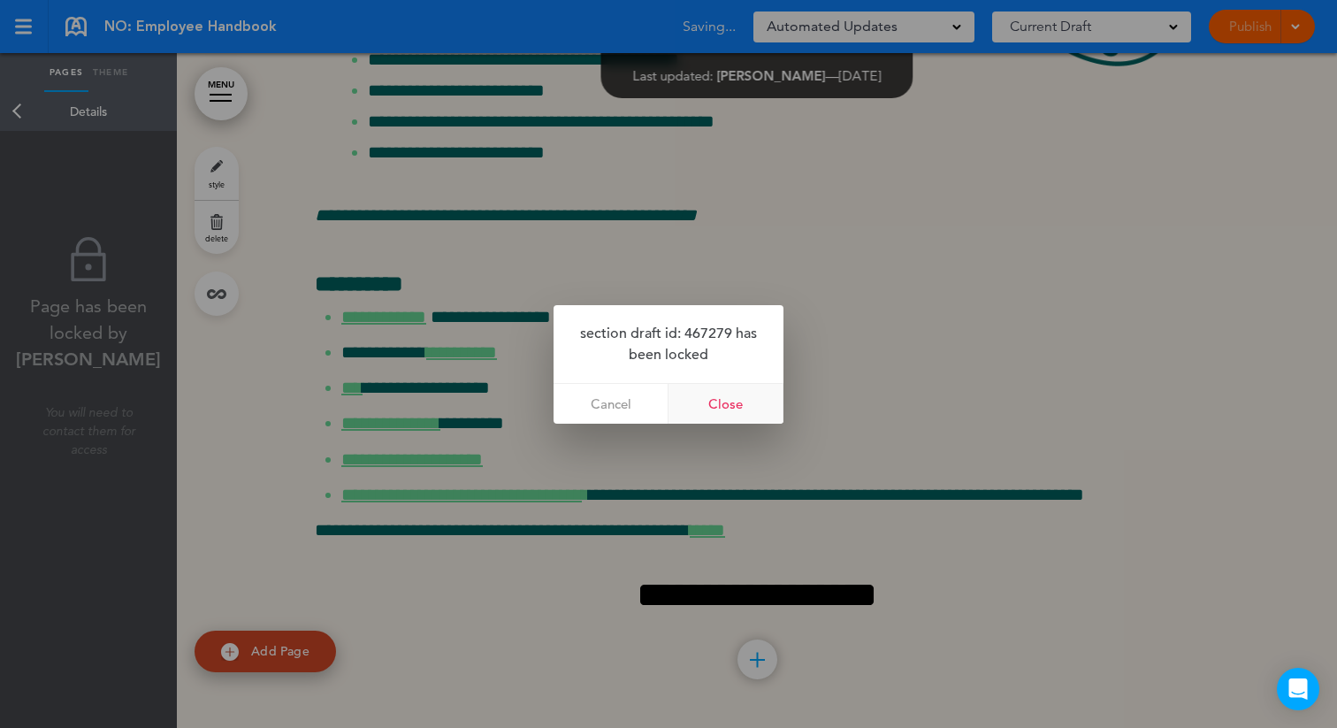
click at [719, 406] on link "Close" at bounding box center [725, 404] width 115 height 40
click at [706, 400] on link "Close" at bounding box center [725, 404] width 115 height 40
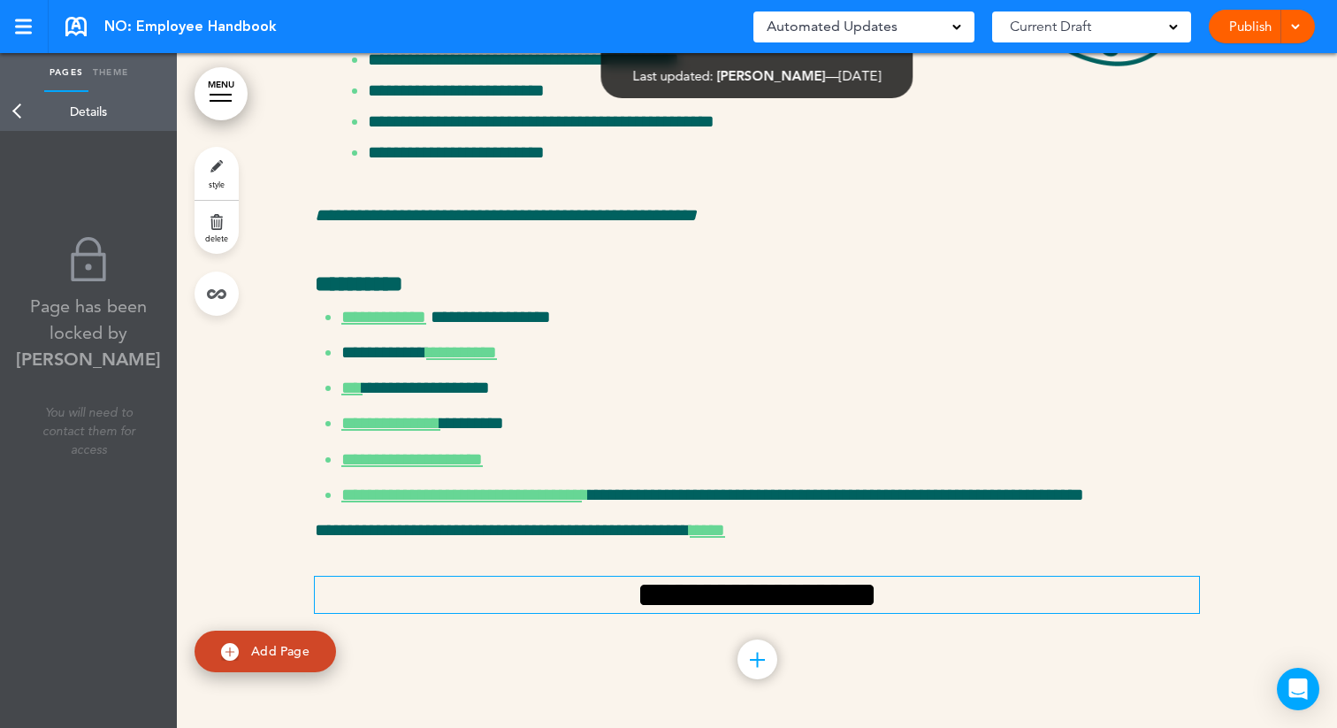
click at [798, 576] on h2 "**********" at bounding box center [757, 594] width 884 height 36
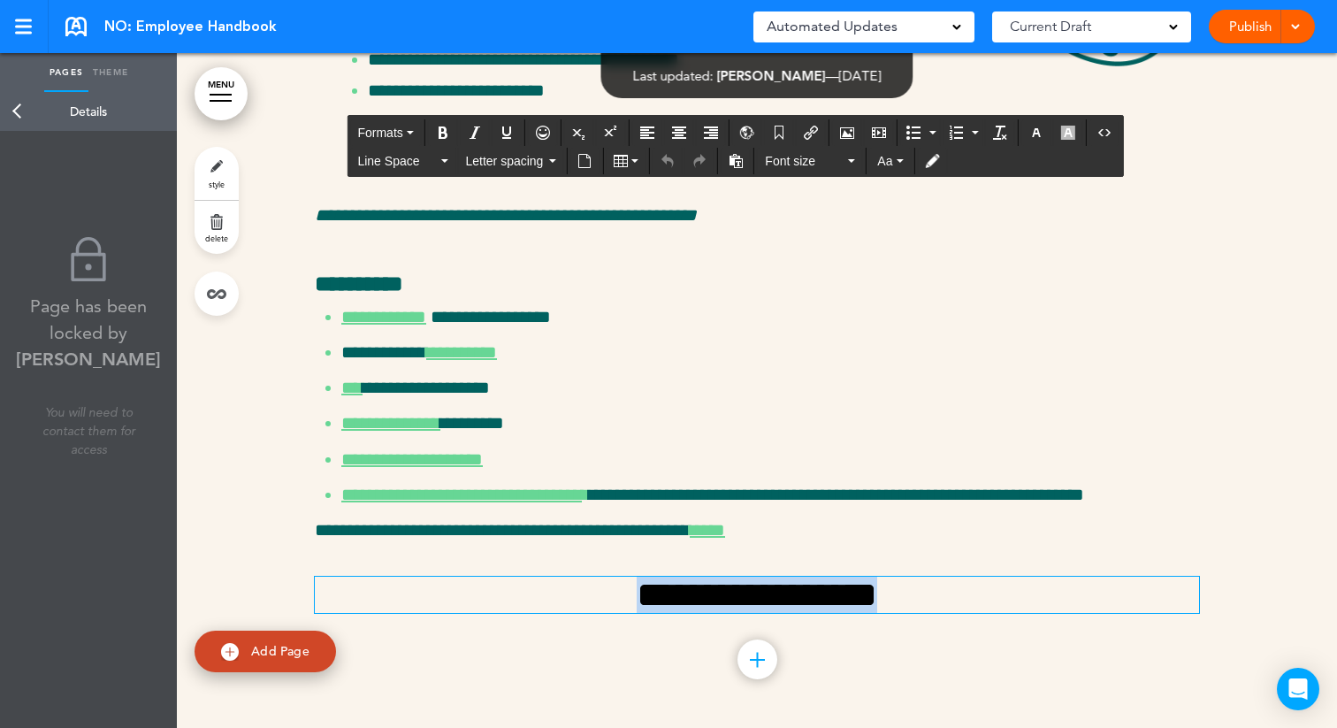
drag, startPoint x: 936, startPoint y: 530, endPoint x: 574, endPoint y: 528, distance: 362.5
click at [574, 576] on h2 "**********" at bounding box center [757, 594] width 884 height 36
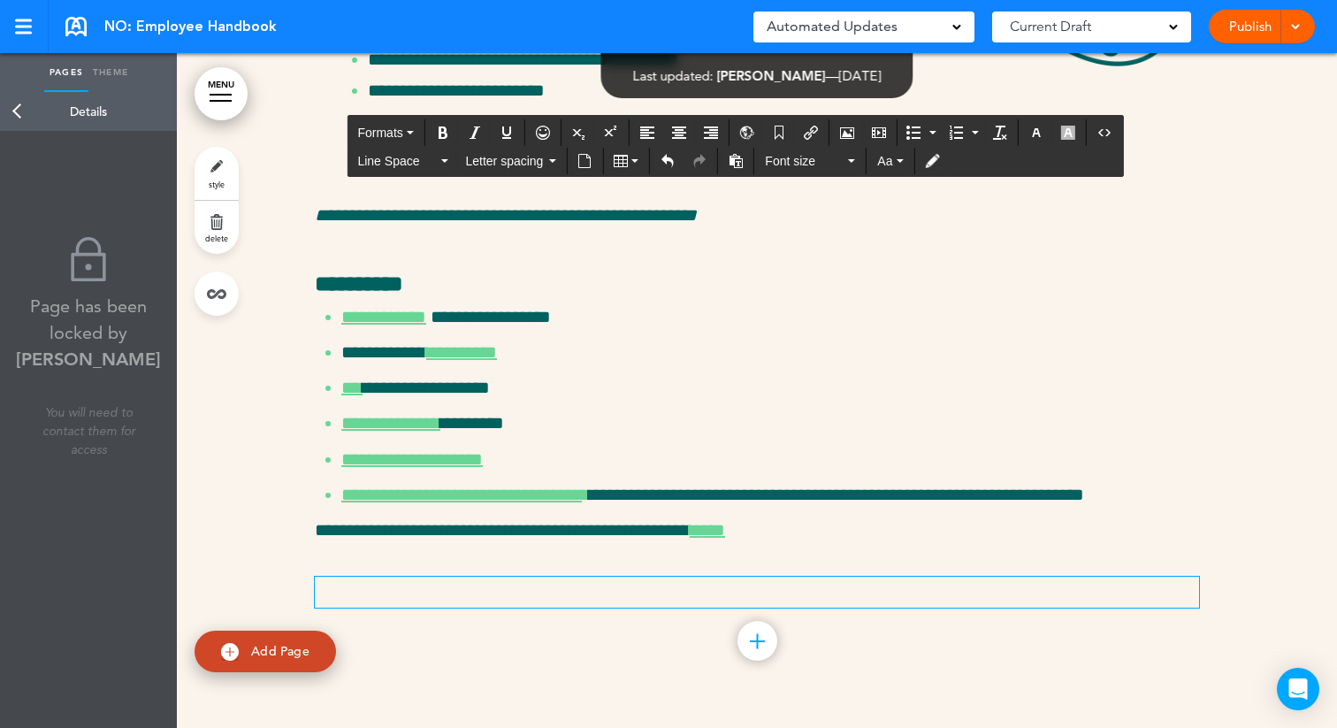
click at [600, 638] on div "Add collapsible section ? In order to add a collapsible section, only solid bac…" at bounding box center [757, 644] width 884 height 13
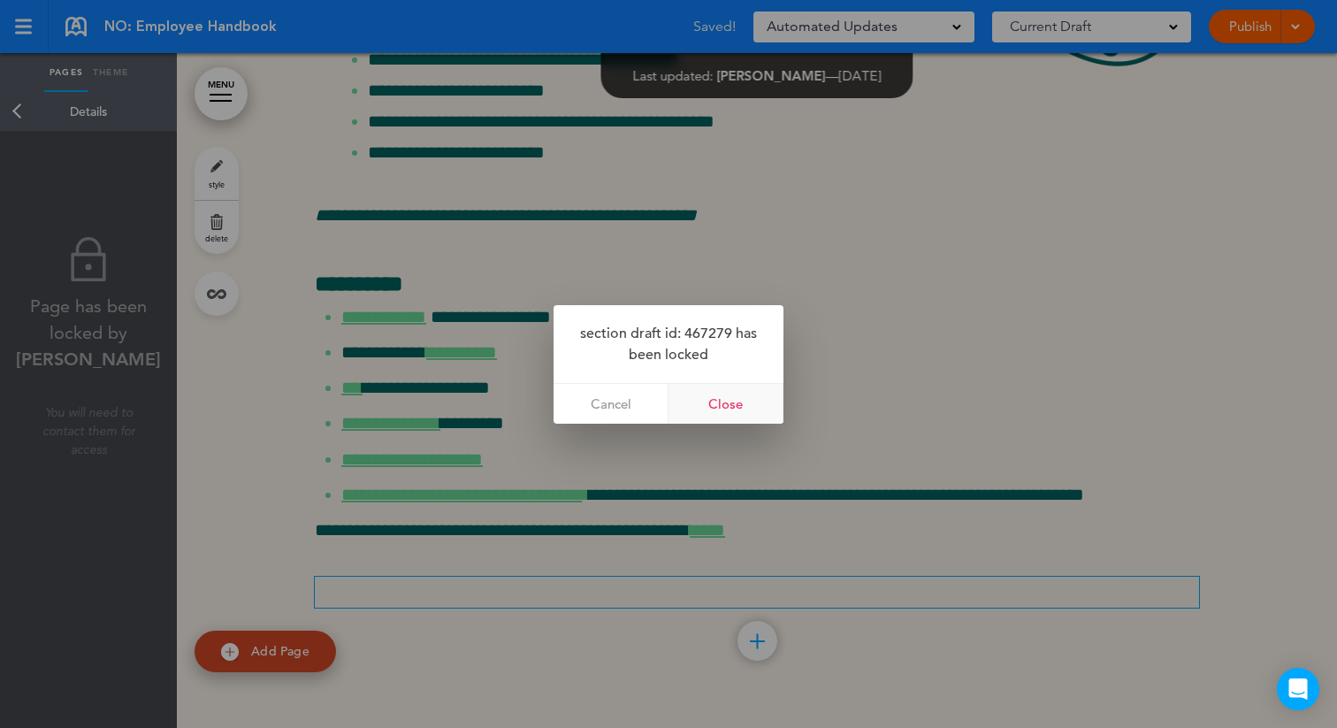
click at [711, 411] on link "Close" at bounding box center [725, 404] width 115 height 40
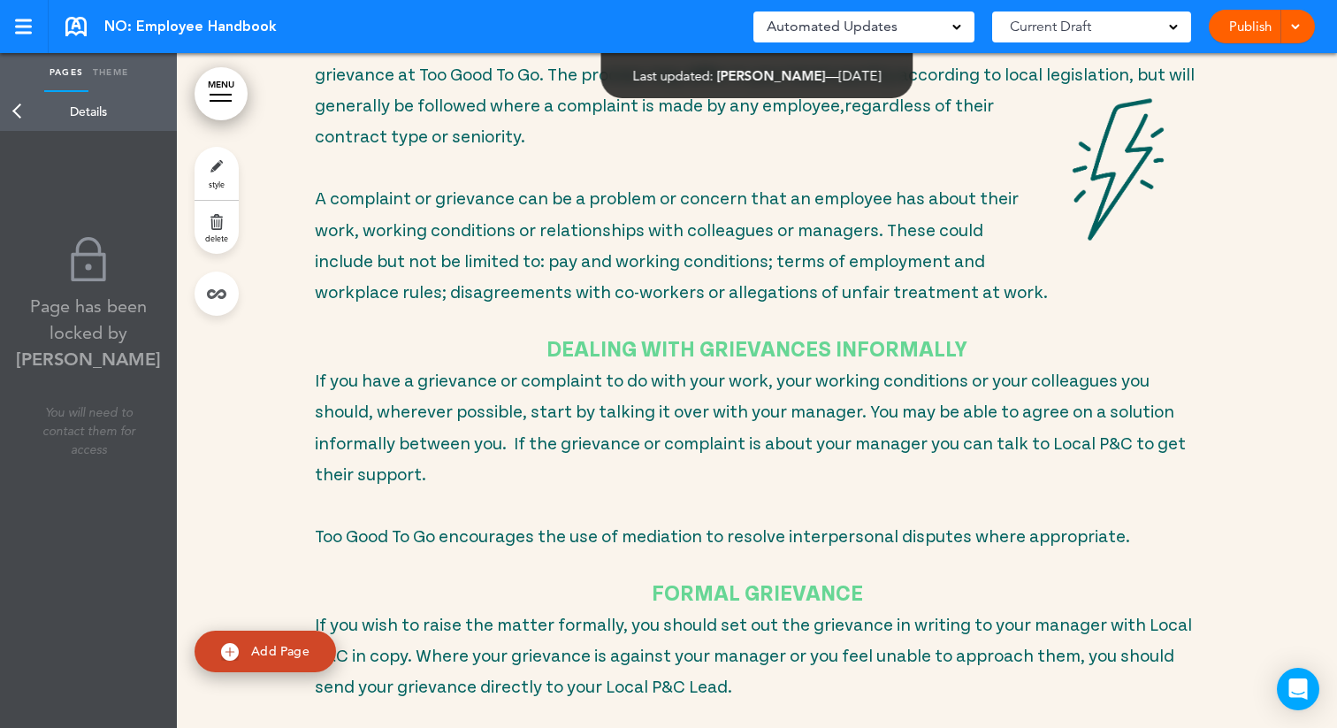
scroll to position [6573, 0]
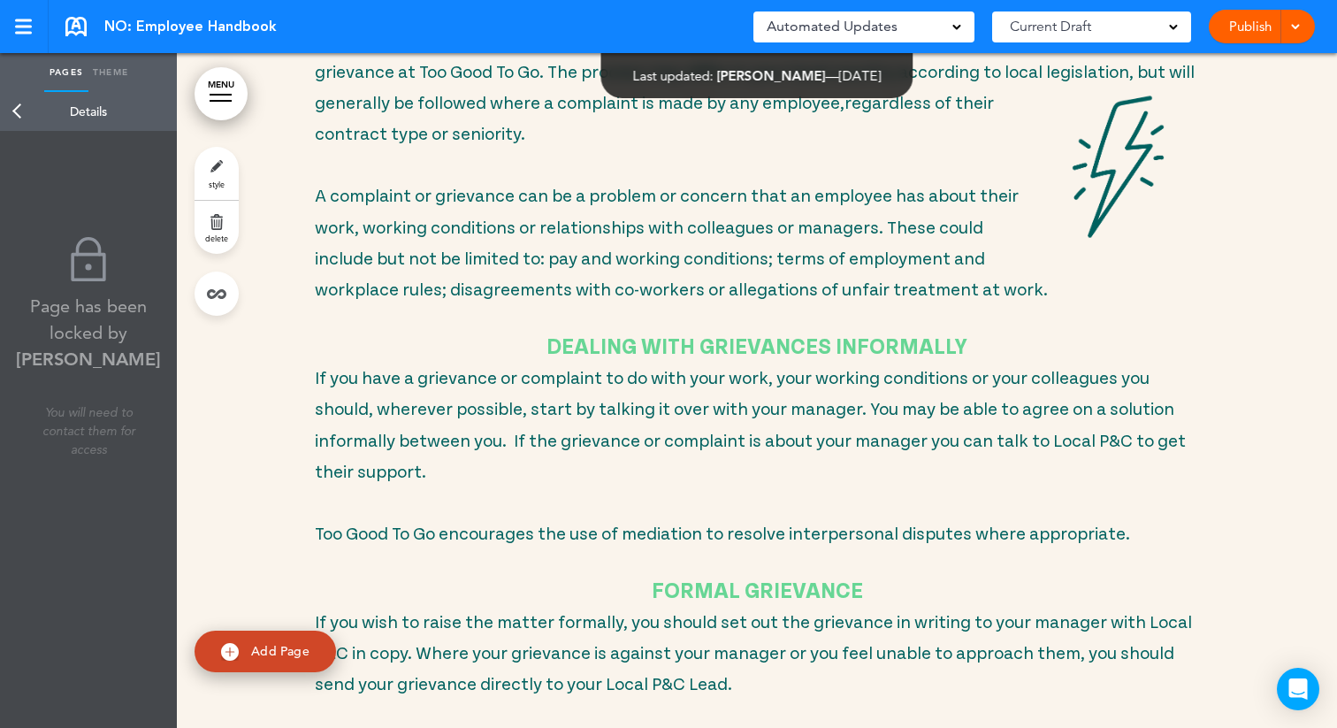
click at [13, 113] on link "Back" at bounding box center [17, 111] width 35 height 39
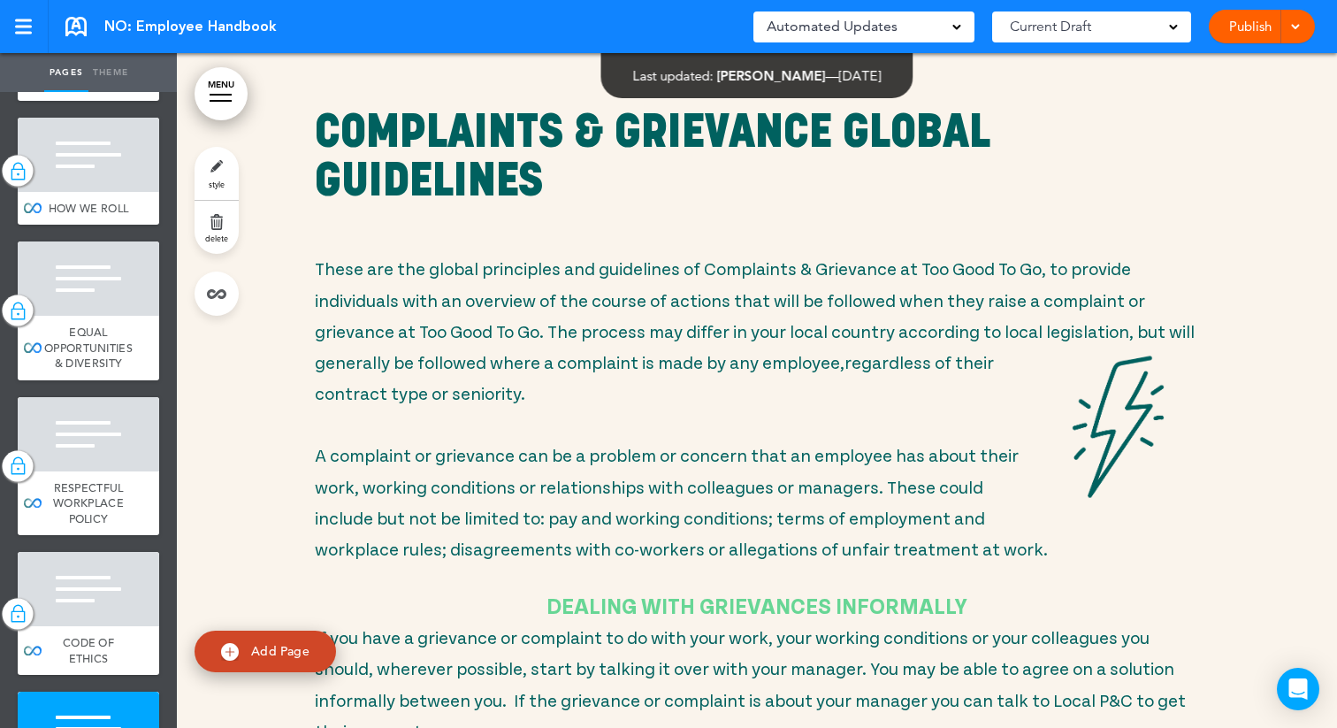
scroll to position [6295, 0]
